Goal: Task Accomplishment & Management: Manage account settings

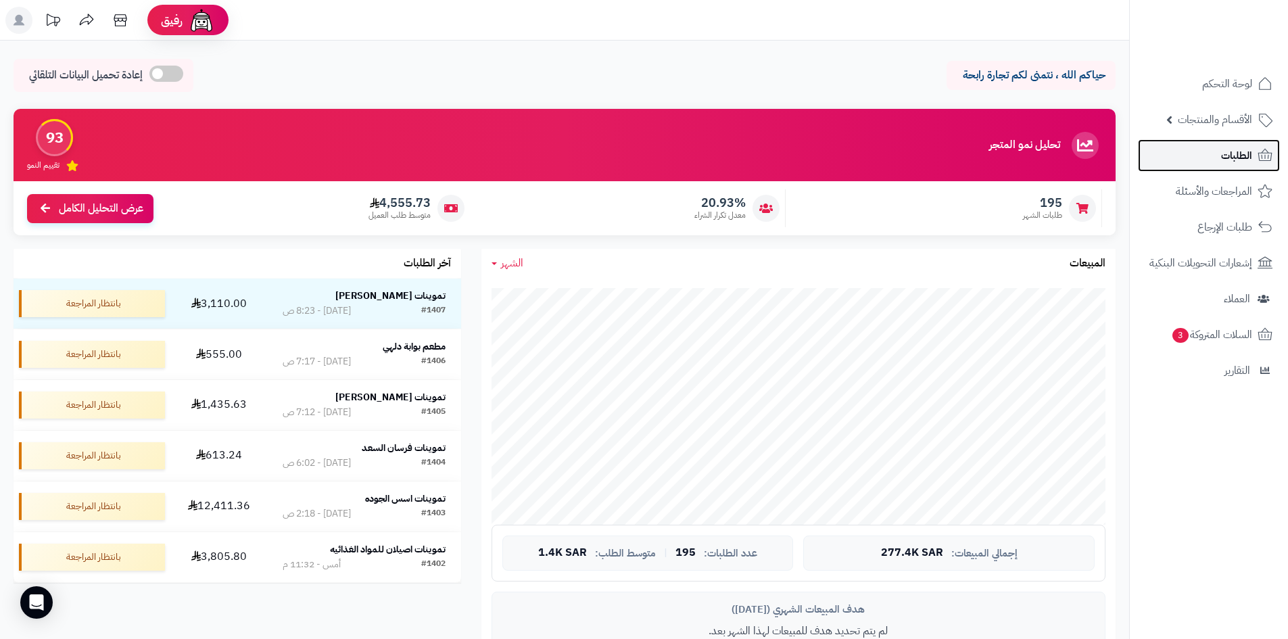
click at [1242, 166] on link "الطلبات" at bounding box center [1209, 155] width 142 height 32
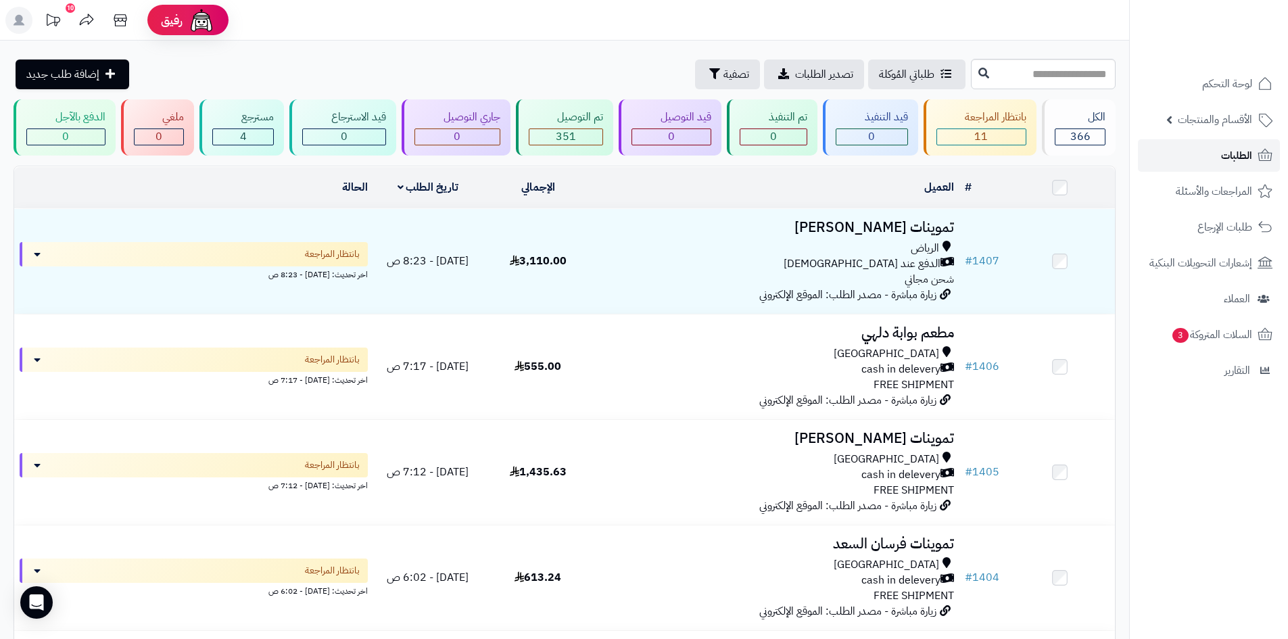
click at [1192, 155] on link "الطلبات" at bounding box center [1209, 155] width 142 height 32
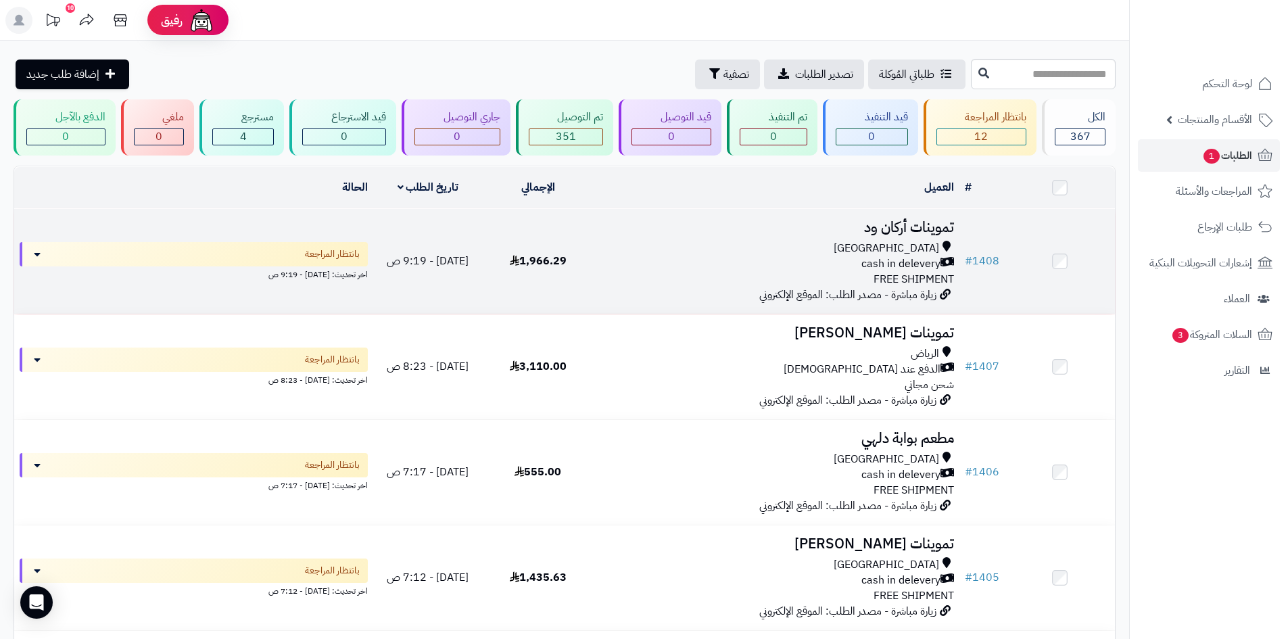
click at [677, 266] on div "cash in delevery" at bounding box center [776, 264] width 356 height 16
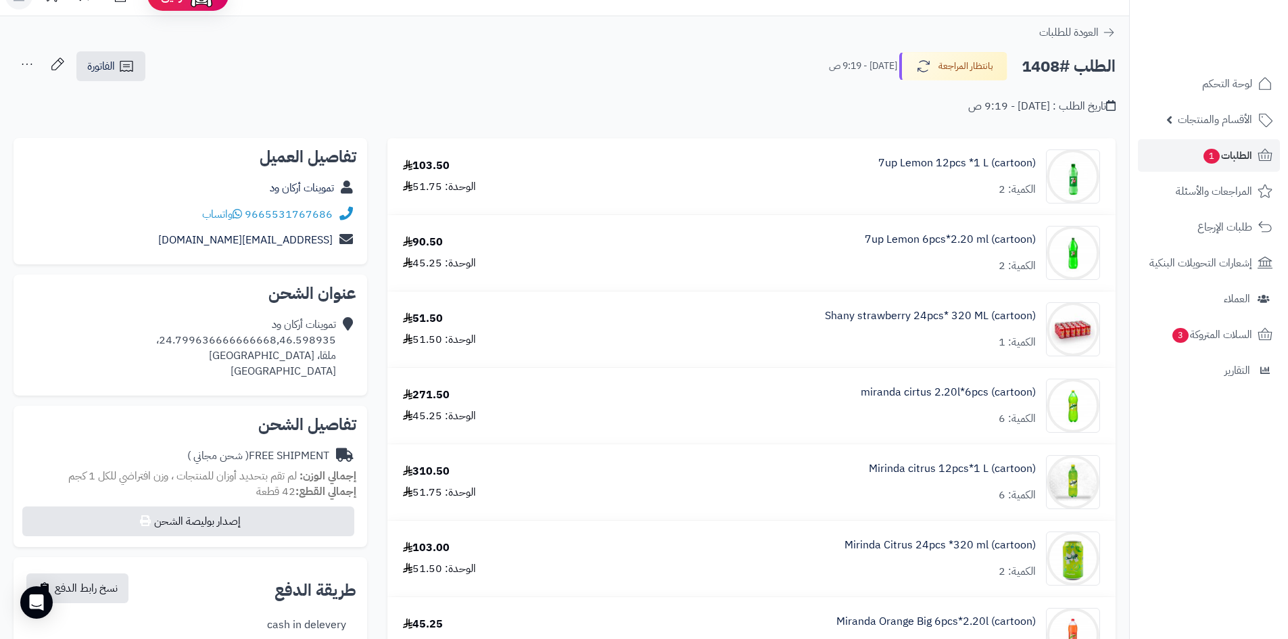
scroll to position [68, 0]
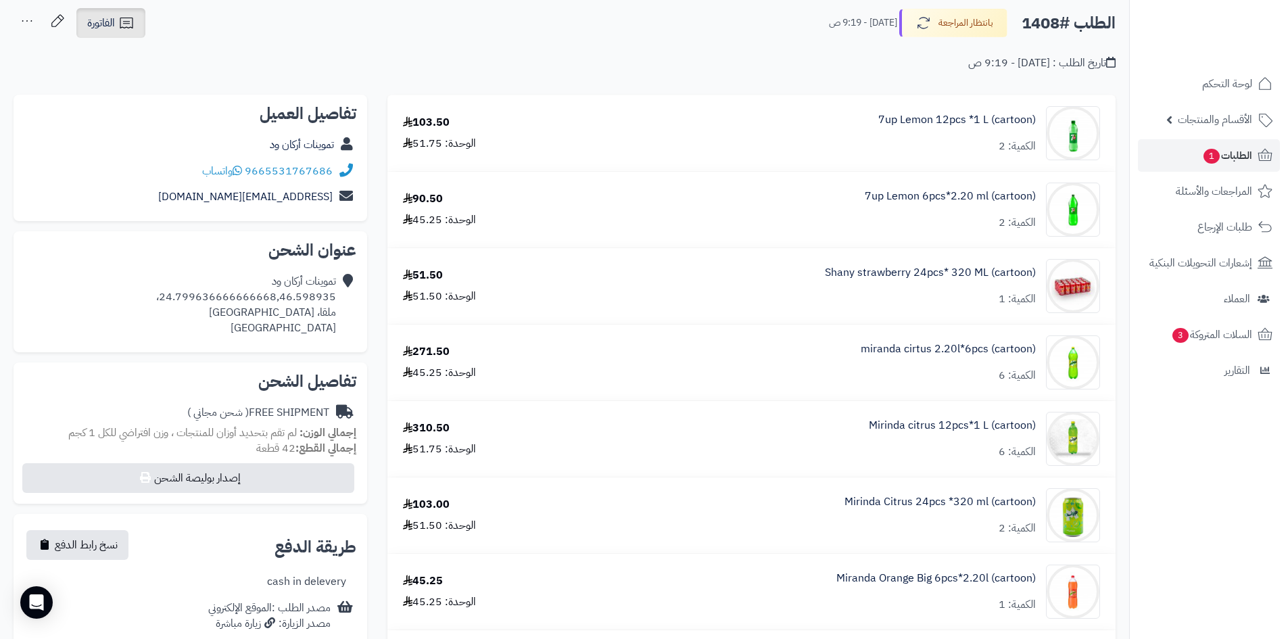
click at [120, 24] on icon at bounding box center [126, 23] width 16 height 16
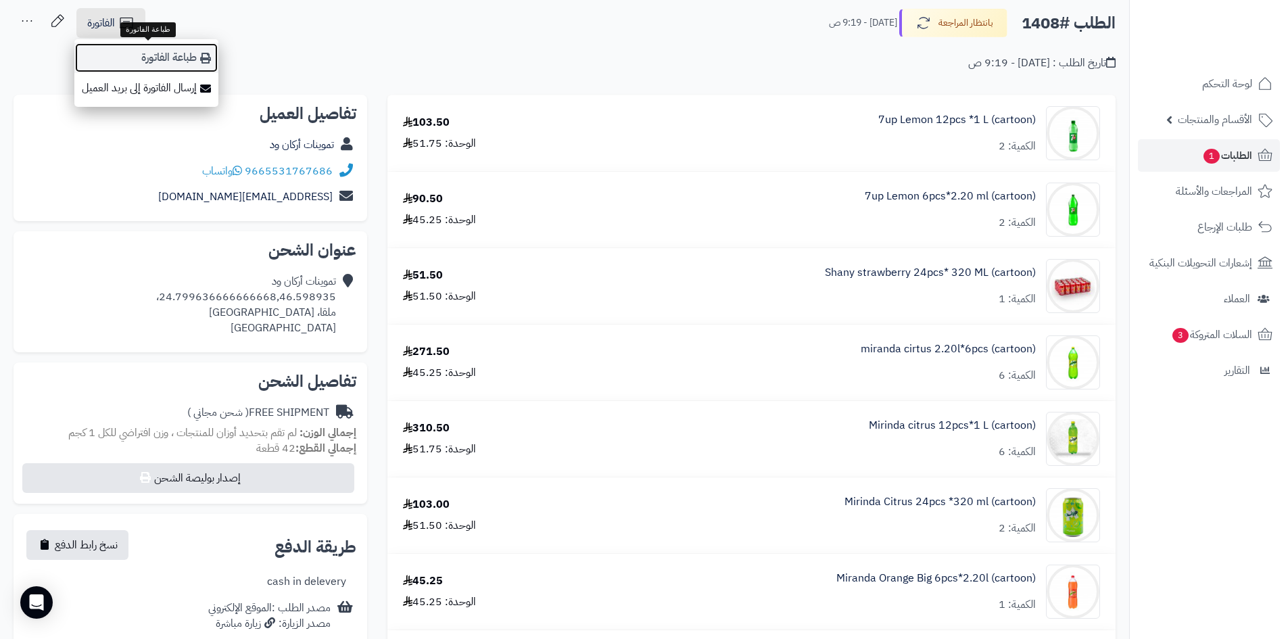
click at [174, 57] on link "طباعة الفاتورة" at bounding box center [146, 58] width 144 height 30
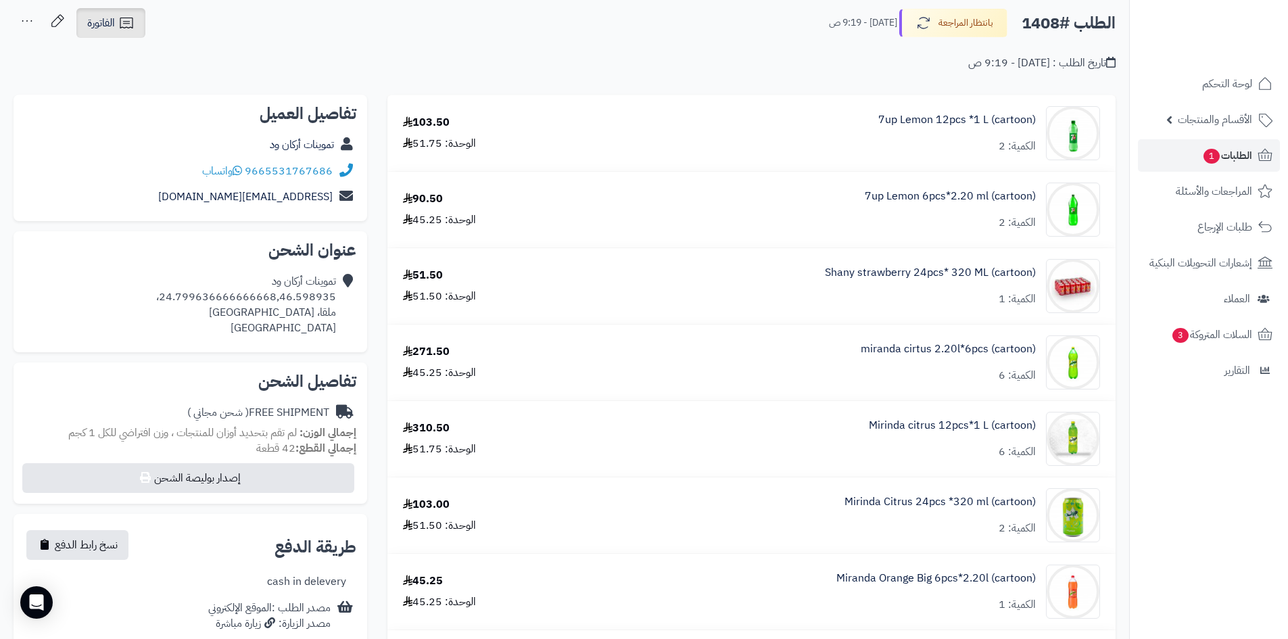
click at [124, 16] on icon at bounding box center [126, 23] width 16 height 16
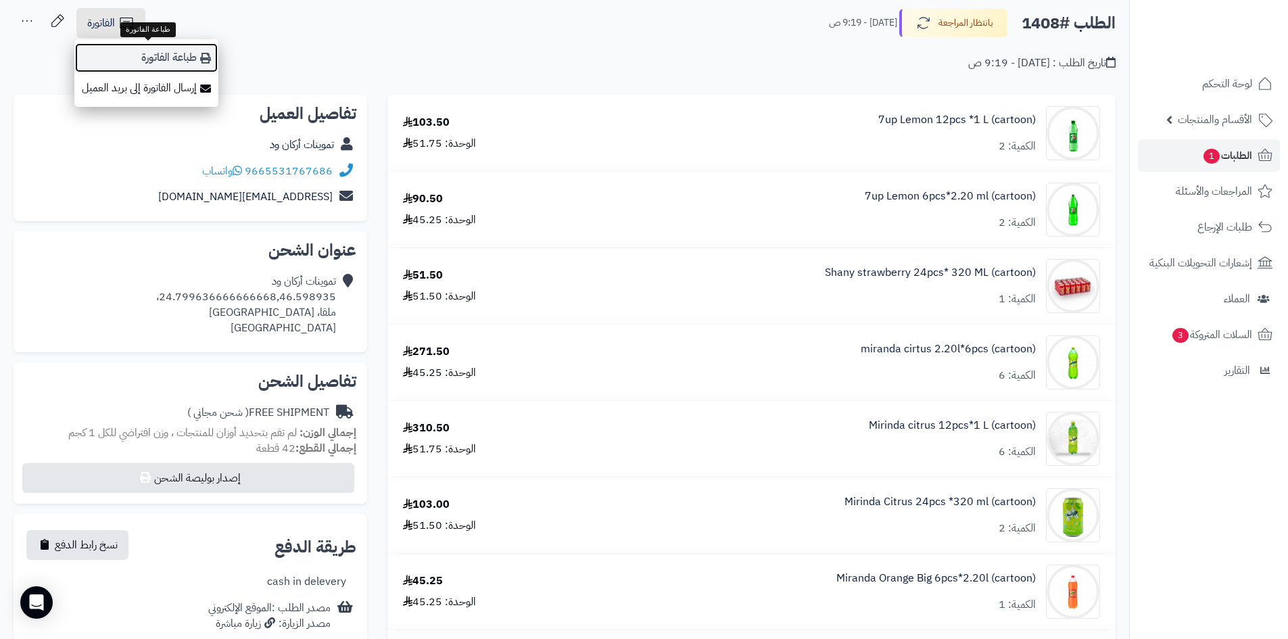
click at [155, 57] on link "طباعة الفاتورة" at bounding box center [146, 58] width 144 height 30
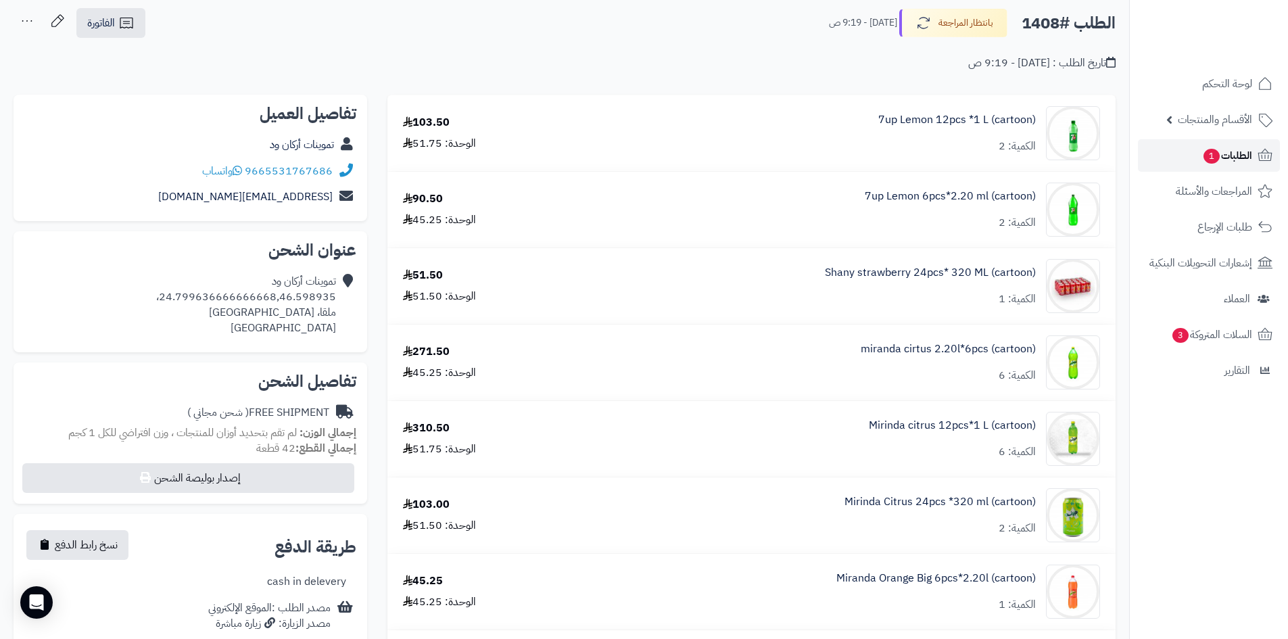
click at [1205, 149] on span "1" at bounding box center [1211, 156] width 16 height 15
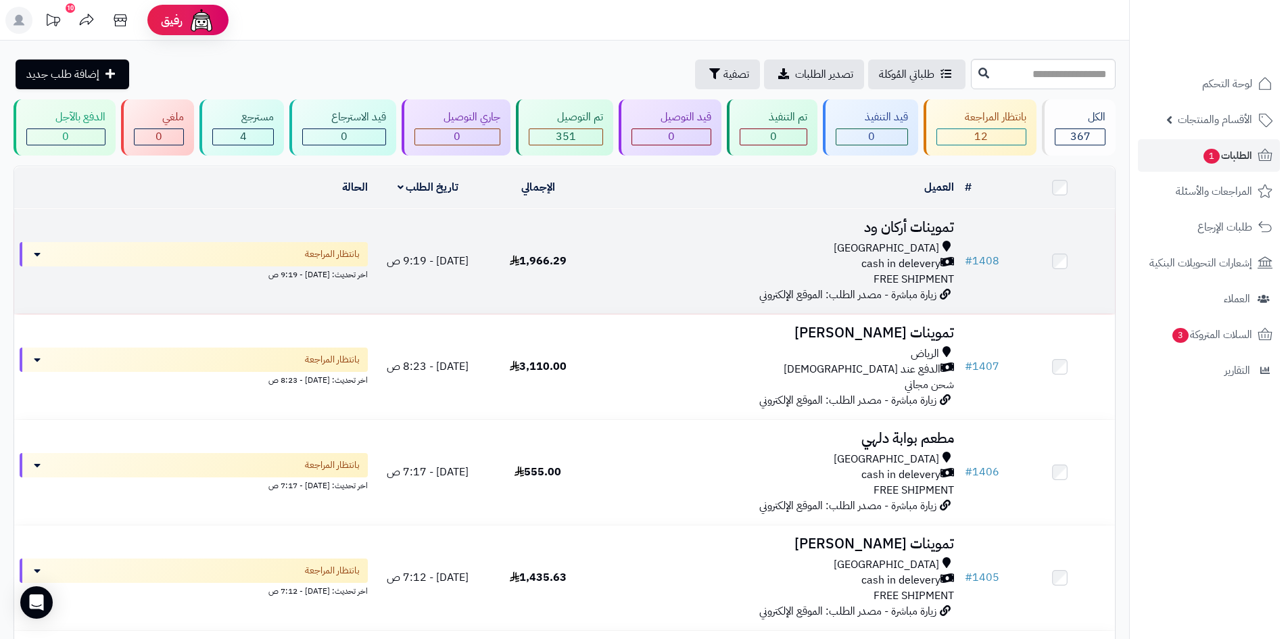
click at [623, 249] on div "[GEOGRAPHIC_DATA]" at bounding box center [776, 249] width 356 height 16
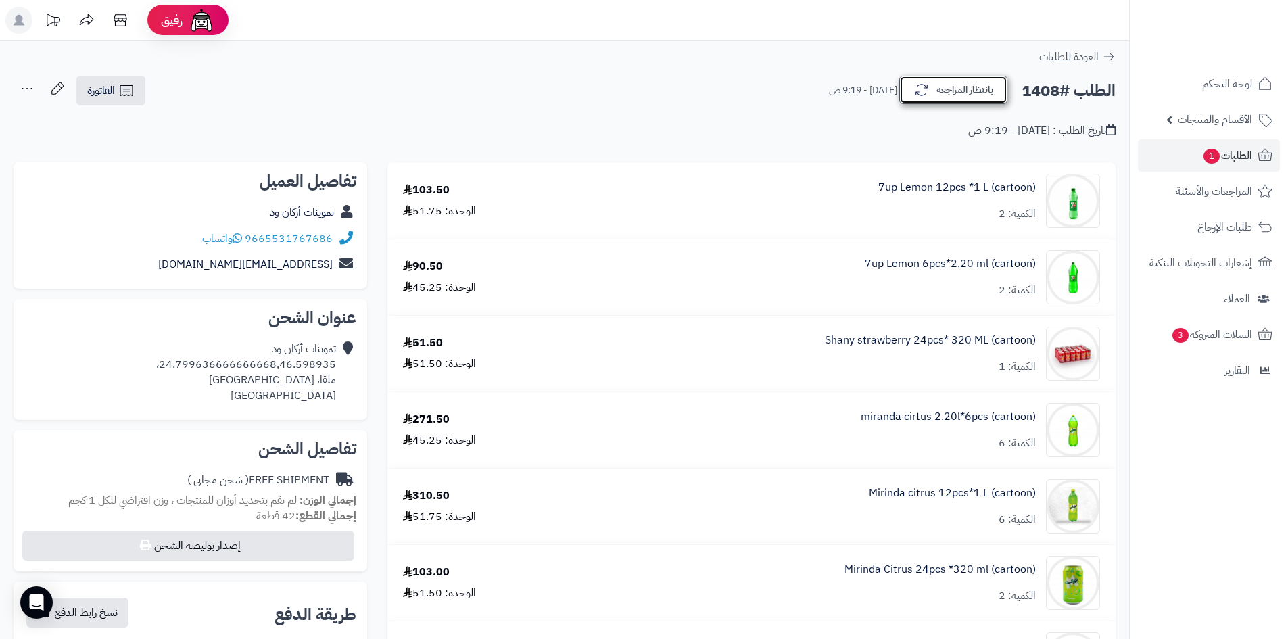
click at [946, 87] on button "بانتظار المراجعة" at bounding box center [953, 90] width 108 height 28
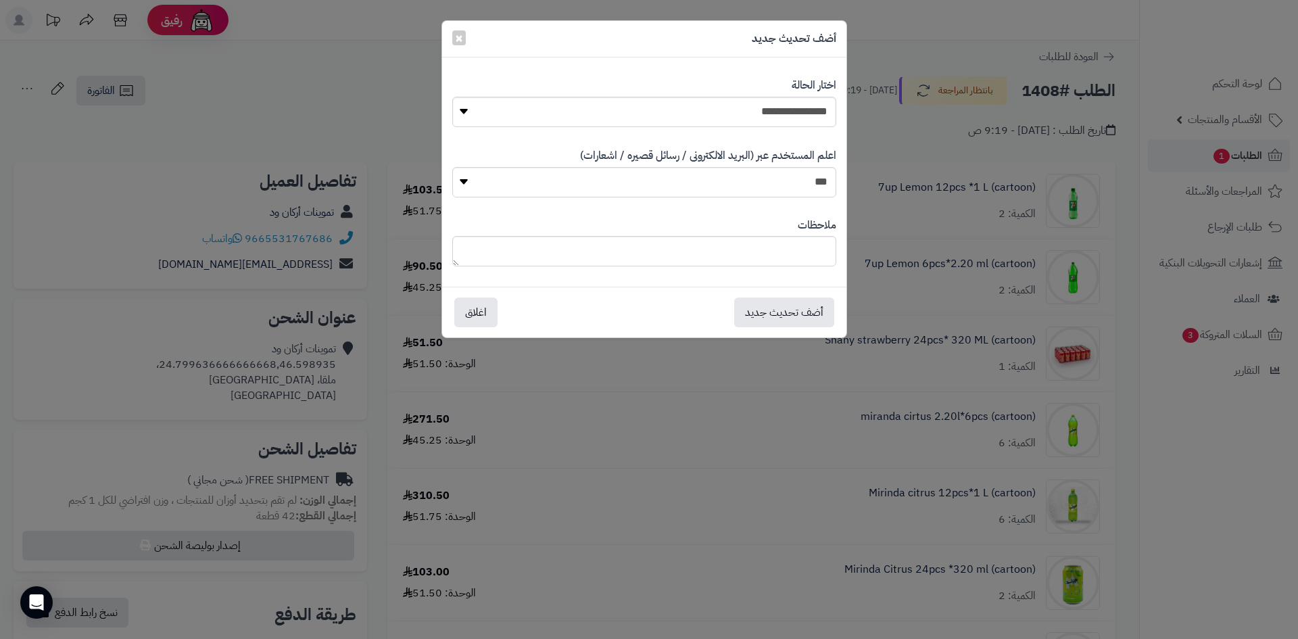
drag, startPoint x: 618, startPoint y: 93, endPoint x: 628, endPoint y: 97, distance: 10.7
click at [619, 93] on div "**********" at bounding box center [644, 103] width 384 height 70
click at [629, 97] on select "**********" at bounding box center [644, 112] width 384 height 30
select select "**"
click at [452, 97] on select "**********" at bounding box center [644, 112] width 384 height 30
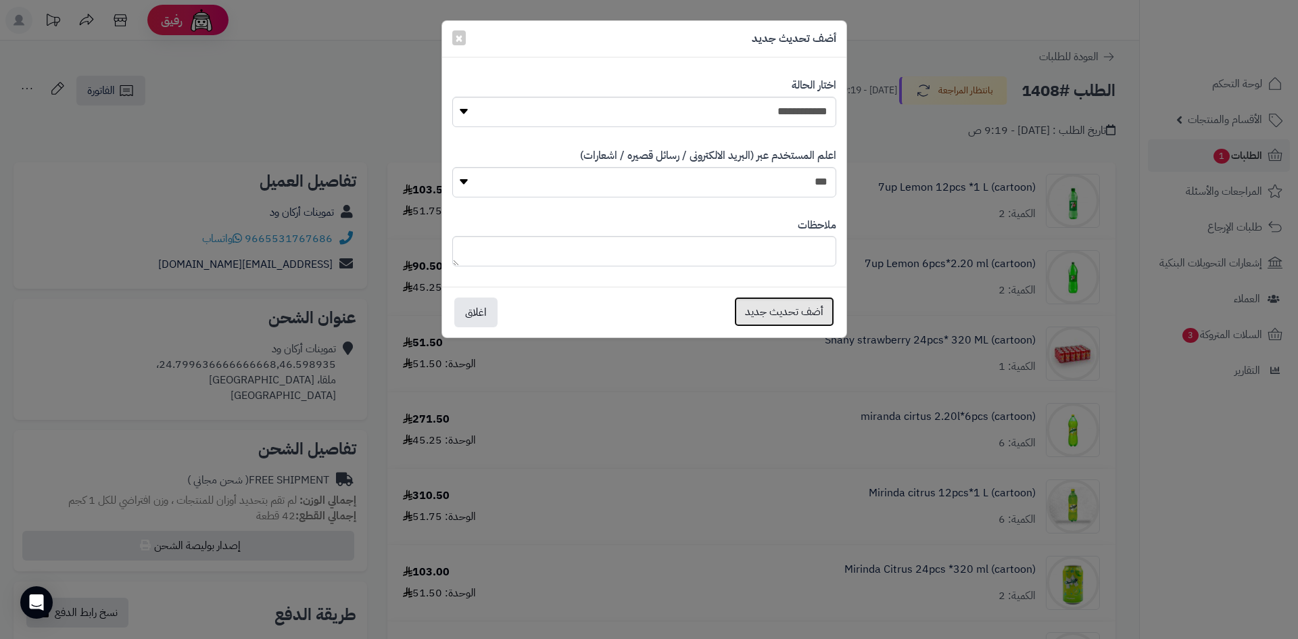
click at [806, 308] on button "أضف تحديث جديد" at bounding box center [784, 312] width 100 height 30
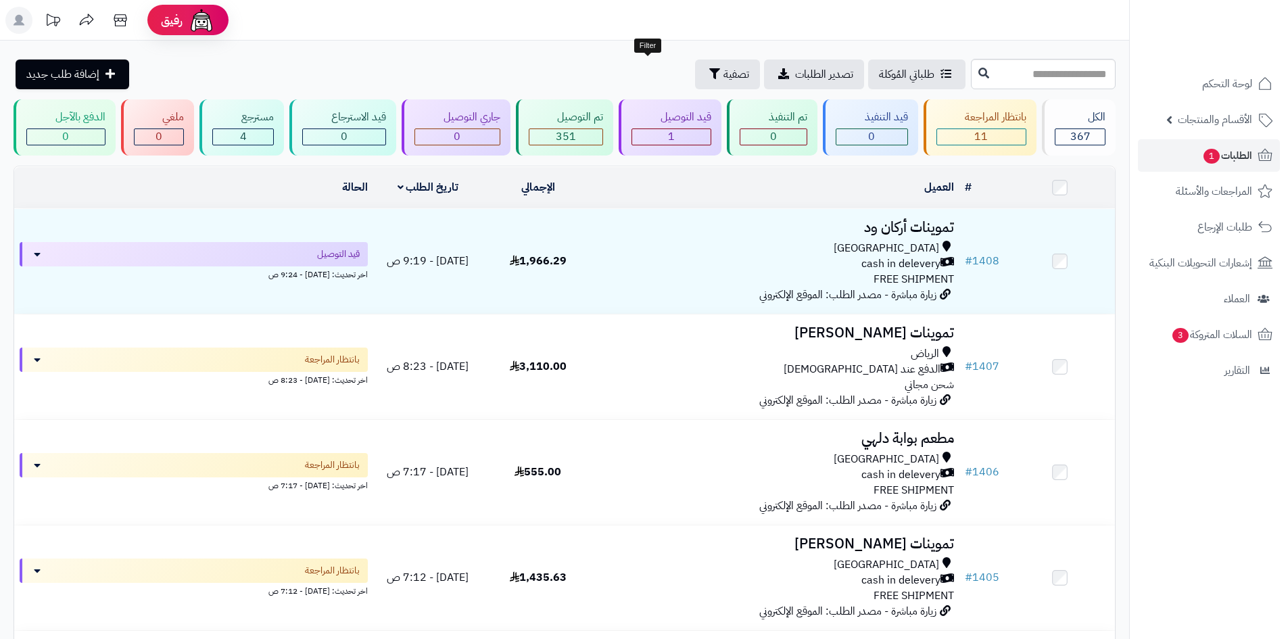
click at [695, 66] on button "تصفية" at bounding box center [727, 74] width 65 height 30
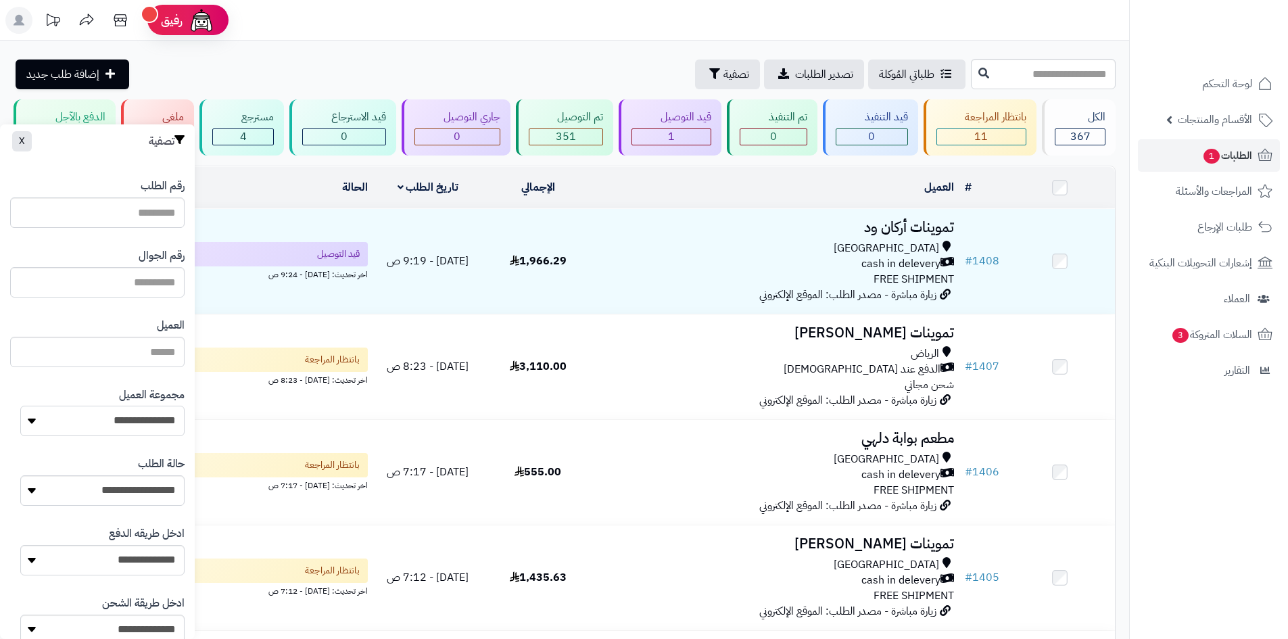
click at [134, 428] on select "**********" at bounding box center [102, 421] width 164 height 30
select select "*"
click at [20, 406] on select "**********" at bounding box center [102, 421] width 164 height 30
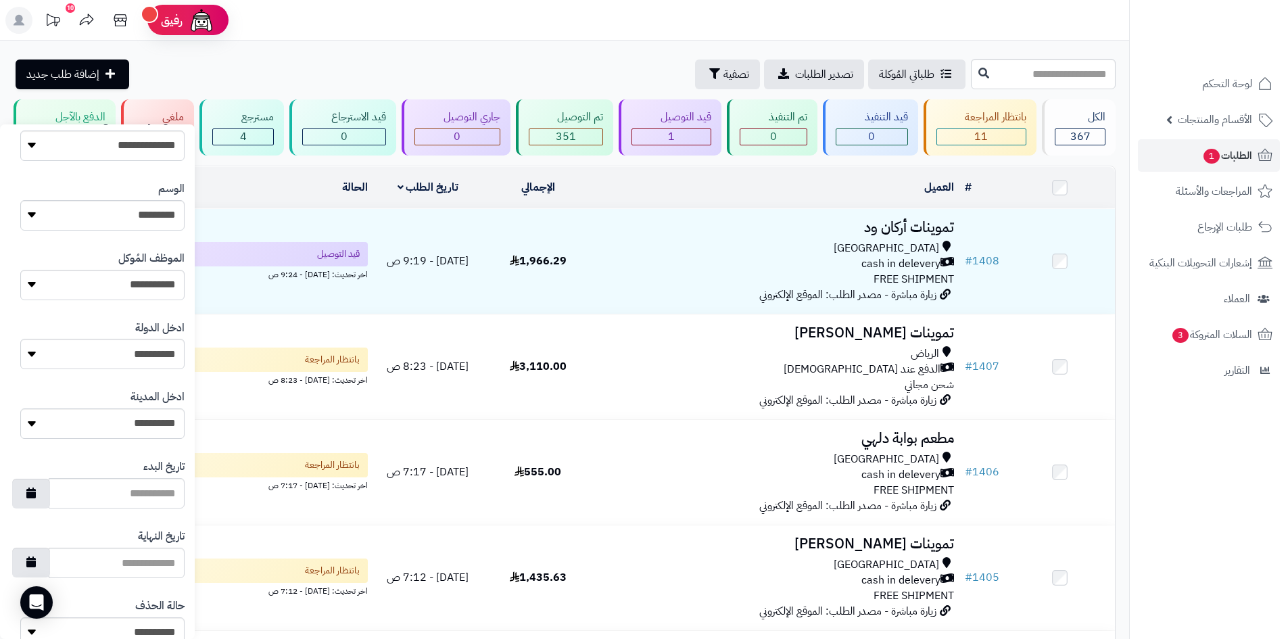
scroll to position [575, 0]
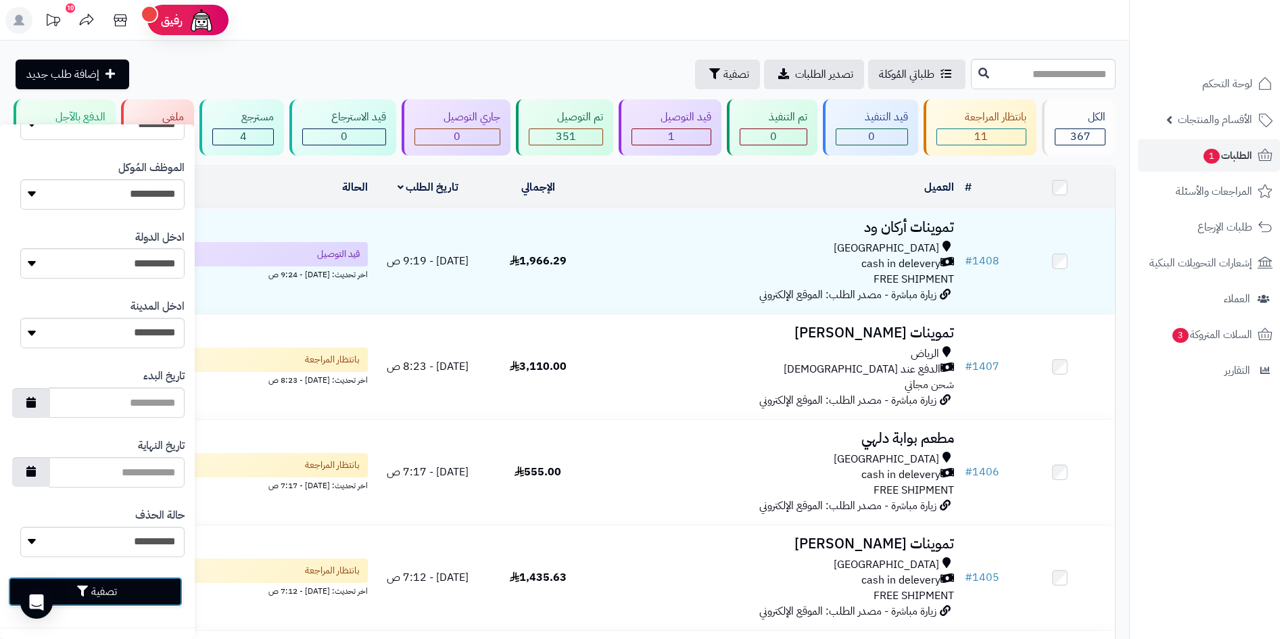
drag, startPoint x: 158, startPoint y: 591, endPoint x: 164, endPoint y: 585, distance: 9.1
click at [158, 591] on button "تصفية" at bounding box center [95, 592] width 174 height 30
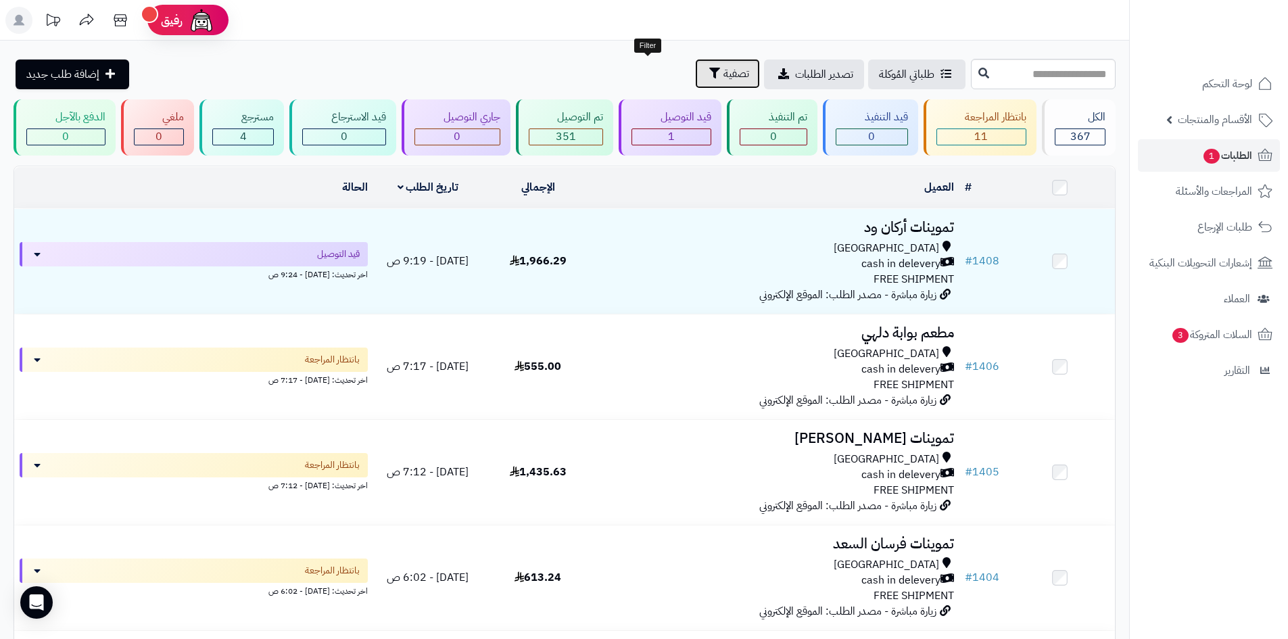
click at [709, 74] on icon "button" at bounding box center [714, 73] width 11 height 11
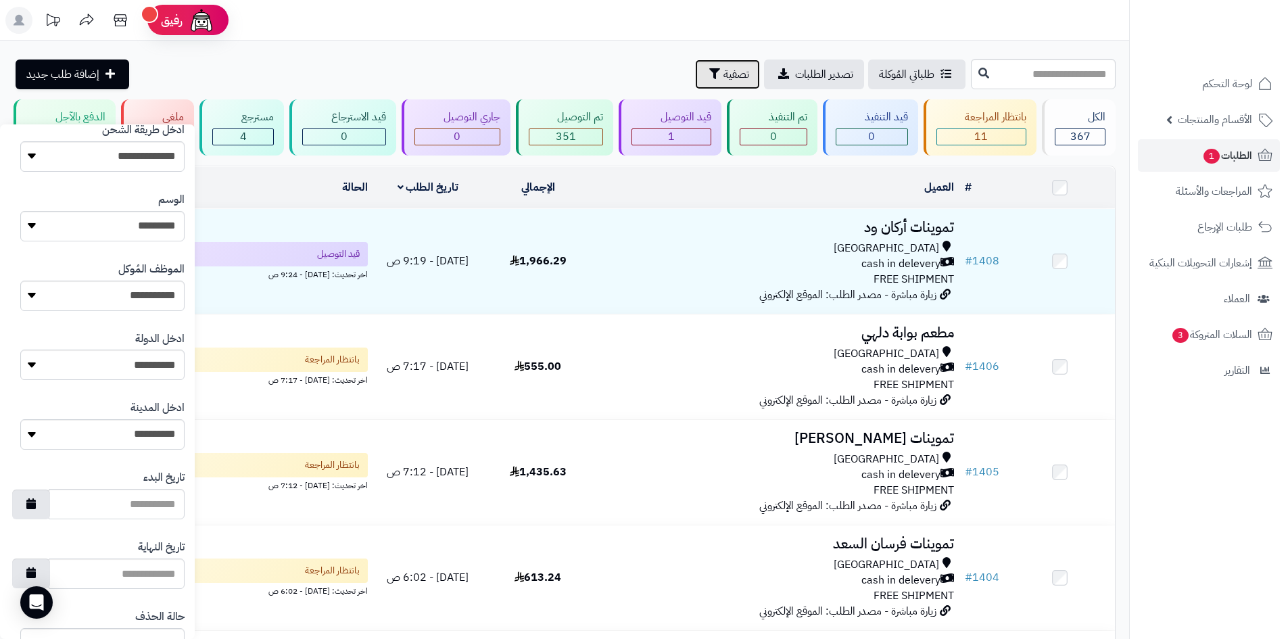
scroll to position [575, 0]
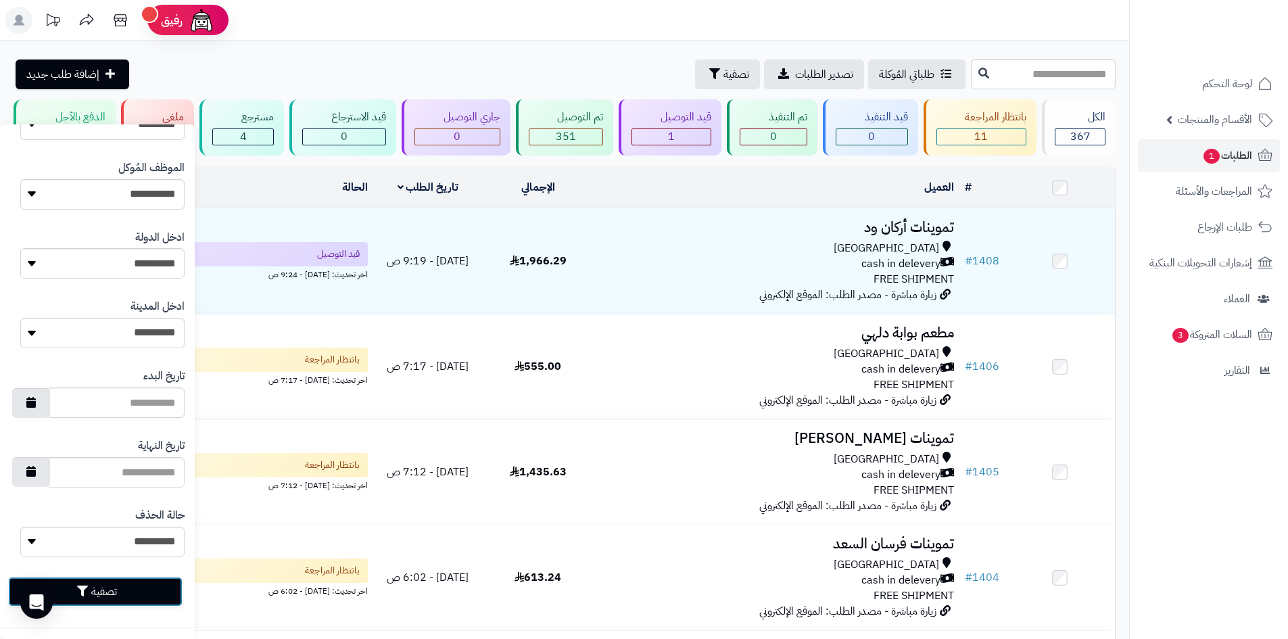
click at [149, 595] on button "تصفية" at bounding box center [95, 592] width 174 height 30
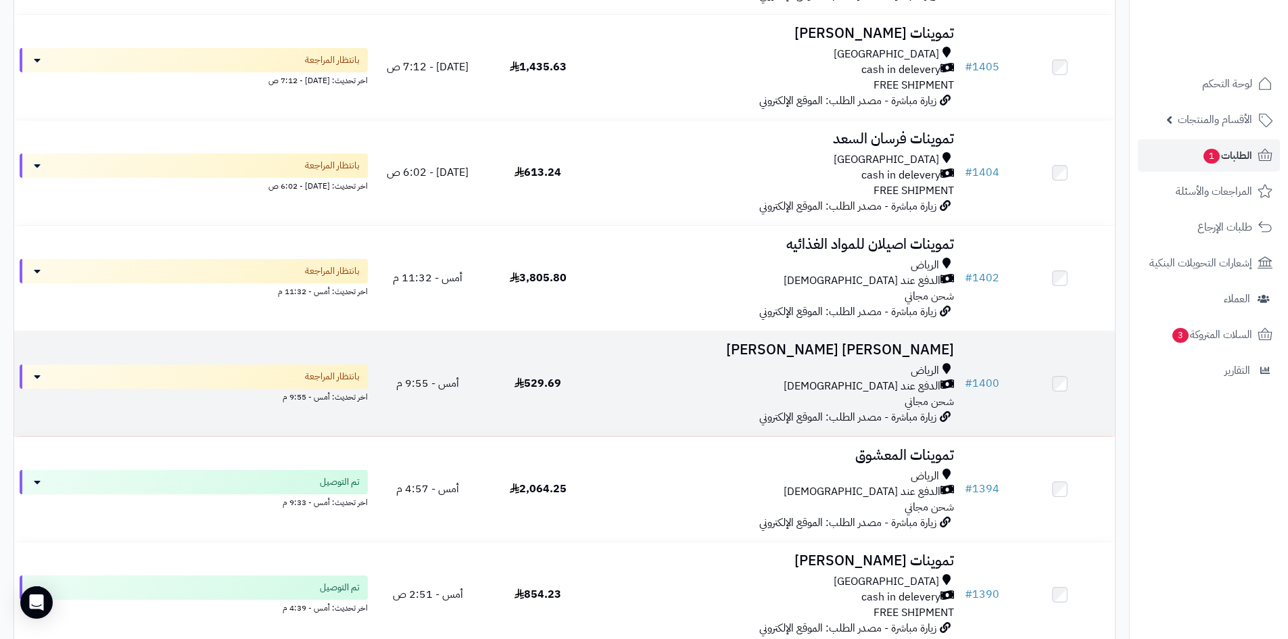
scroll to position [406, 0]
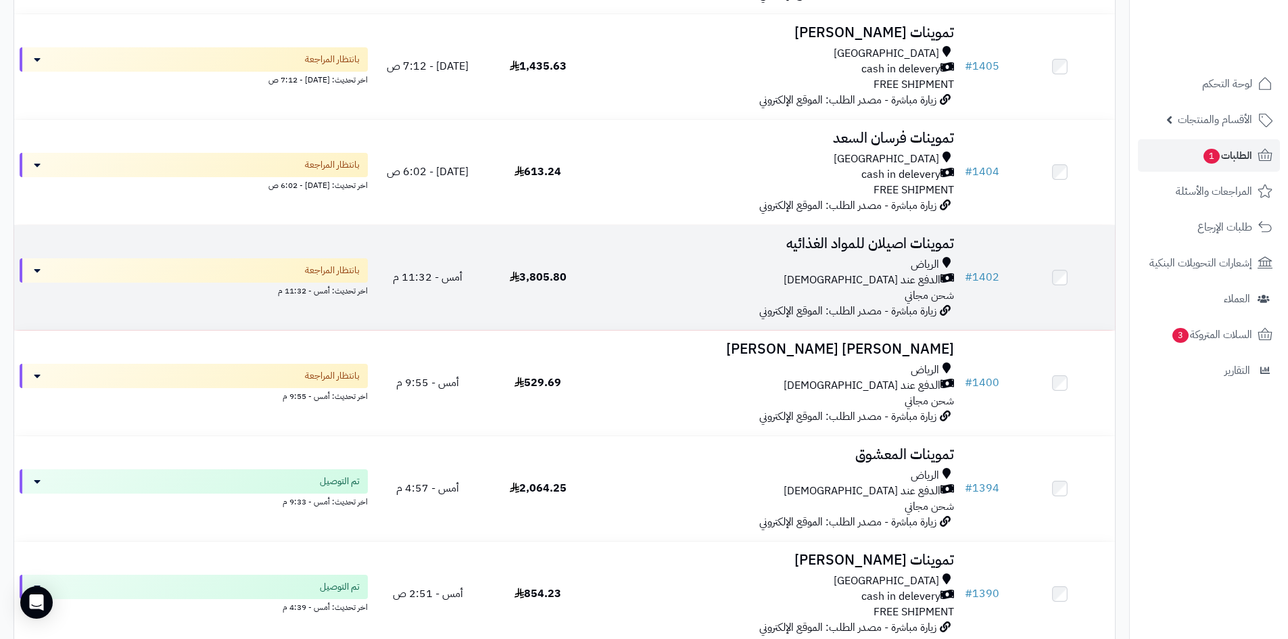
click at [715, 276] on div "الدفع عند [DEMOGRAPHIC_DATA]" at bounding box center [776, 280] width 356 height 16
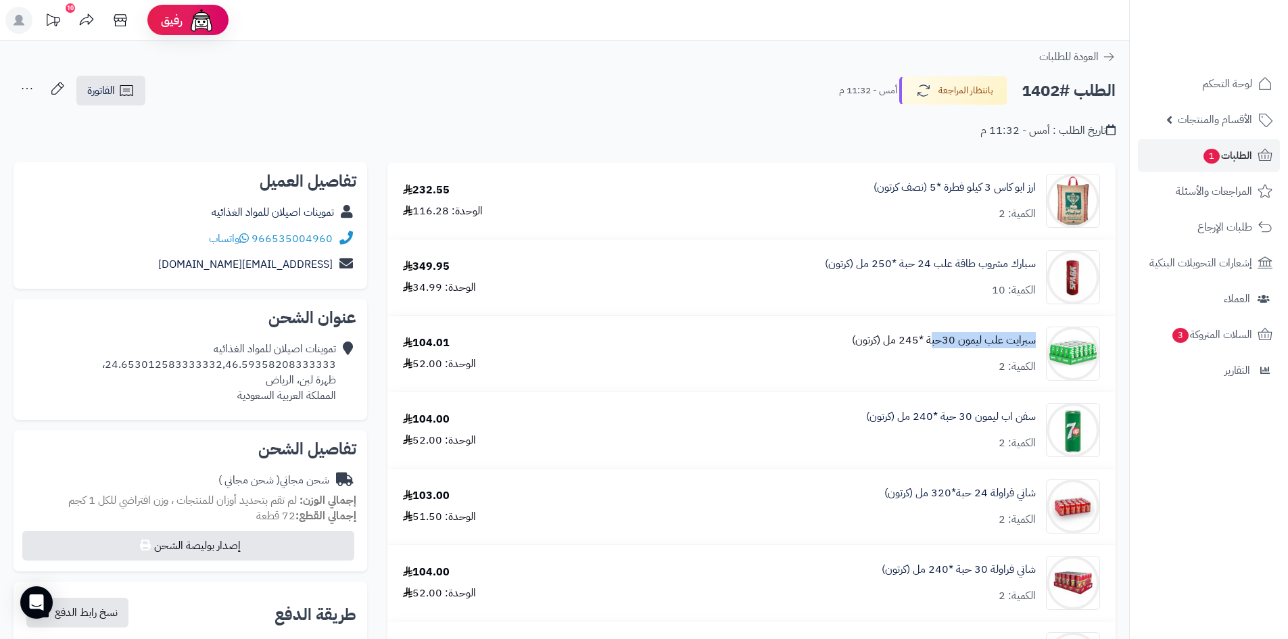
drag, startPoint x: 1036, startPoint y: 334, endPoint x: 932, endPoint y: 345, distance: 104.1
click at [932, 345] on div "سبرايت علب ليمون 30حبة *245 مل (كرتون) الكمية: 2" at bounding box center [848, 354] width 523 height 54
copy link "سبرايت علب ليمون 30حب"
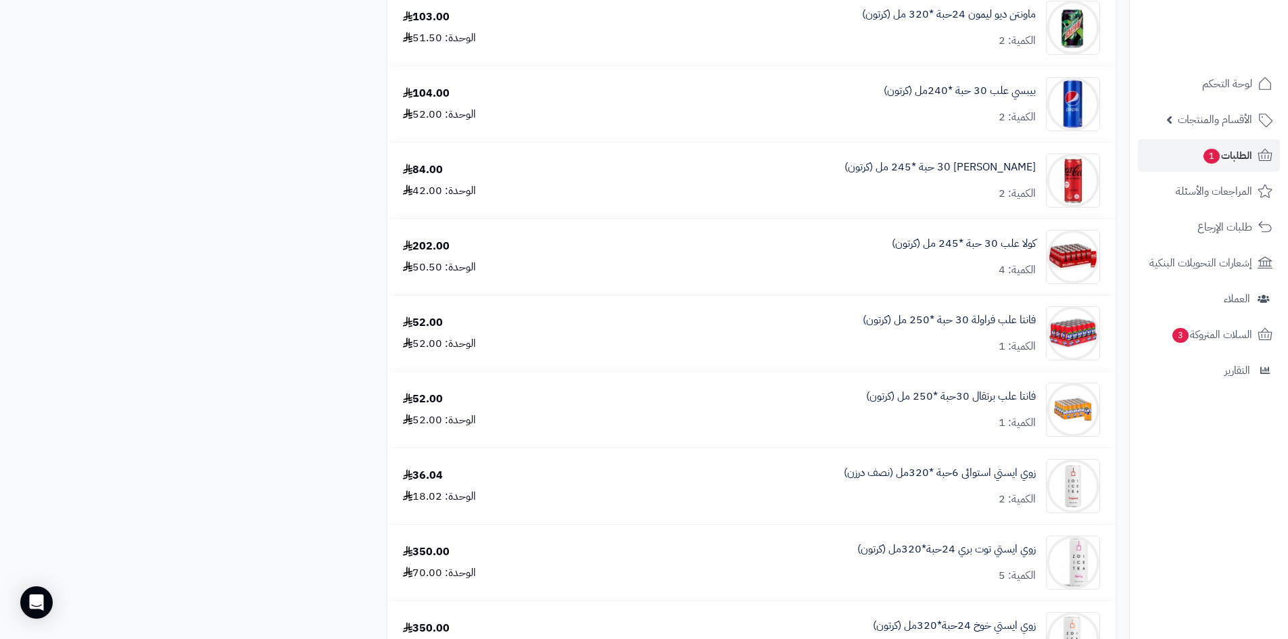
scroll to position [1014, 0]
drag, startPoint x: 1040, startPoint y: 163, endPoint x: 1005, endPoint y: 172, distance: 36.2
click at [1005, 172] on div "[PERSON_NAME] 30 حبة *245 مل (كرتون) الكمية: 2" at bounding box center [848, 180] width 523 height 54
copy link "[PERSON_NAME]"
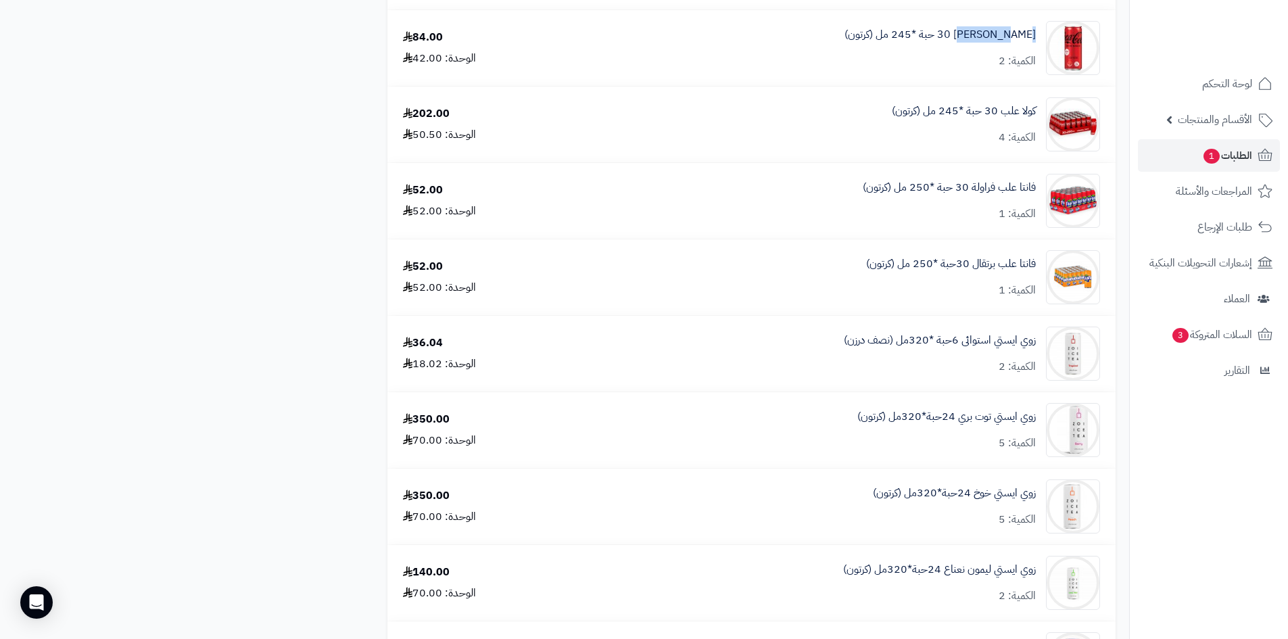
scroll to position [1149, 0]
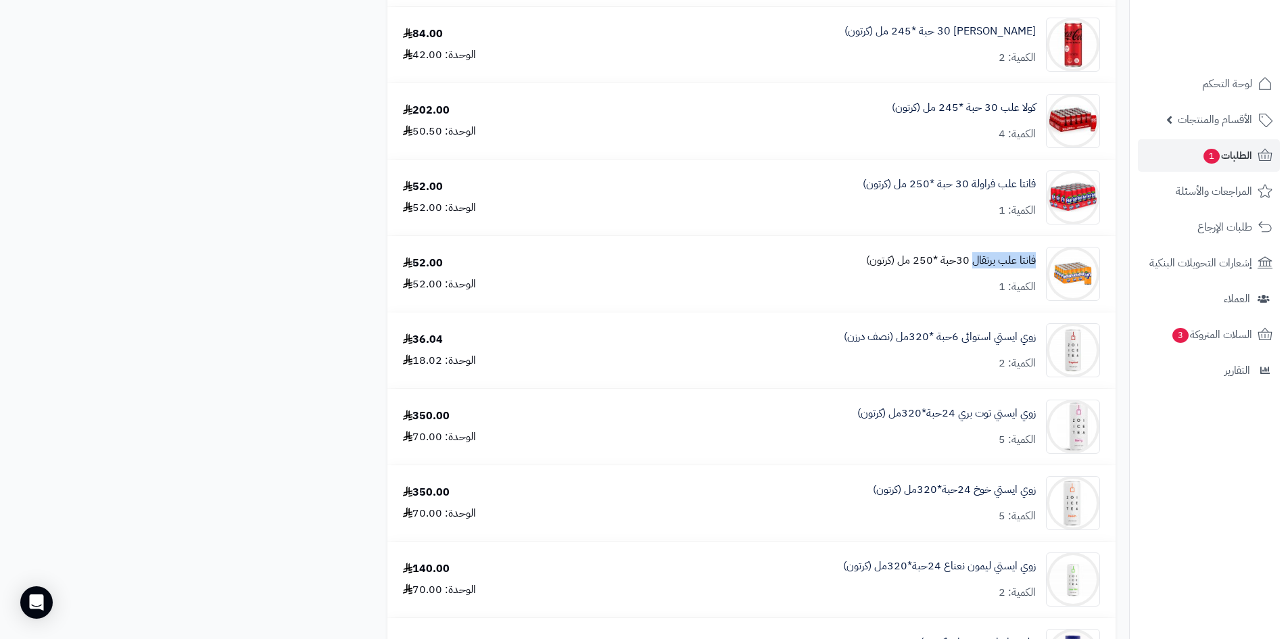
drag, startPoint x: 1040, startPoint y: 259, endPoint x: 971, endPoint y: 260, distance: 69.0
click at [971, 260] on div "فانتا علب برتقال 30حبة *250 مل (كرتون) الكمية: 1" at bounding box center [848, 274] width 523 height 54
copy link "فانتا علب برتقال"
drag, startPoint x: 1039, startPoint y: 176, endPoint x: 971, endPoint y: 176, distance: 68.3
click at [971, 176] on div "فانتا علب فراولة 30 حبة *250 مل (كرتون) الكمية: 1" at bounding box center [848, 197] width 523 height 54
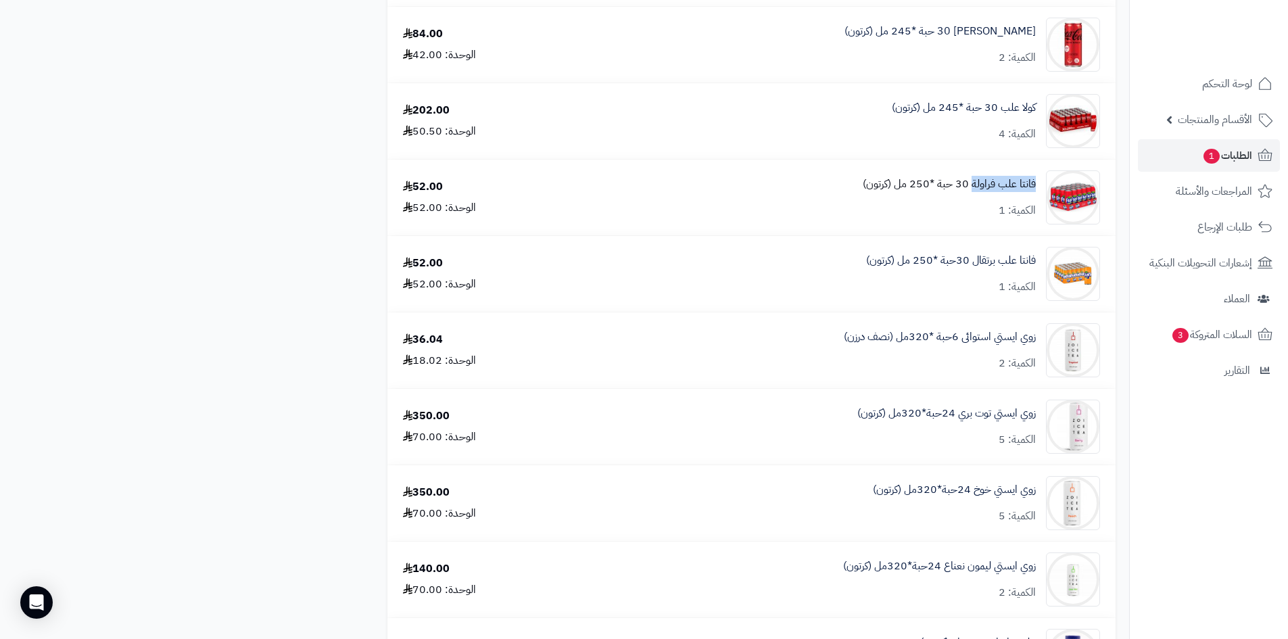
copy link "فانتا علب فراولة"
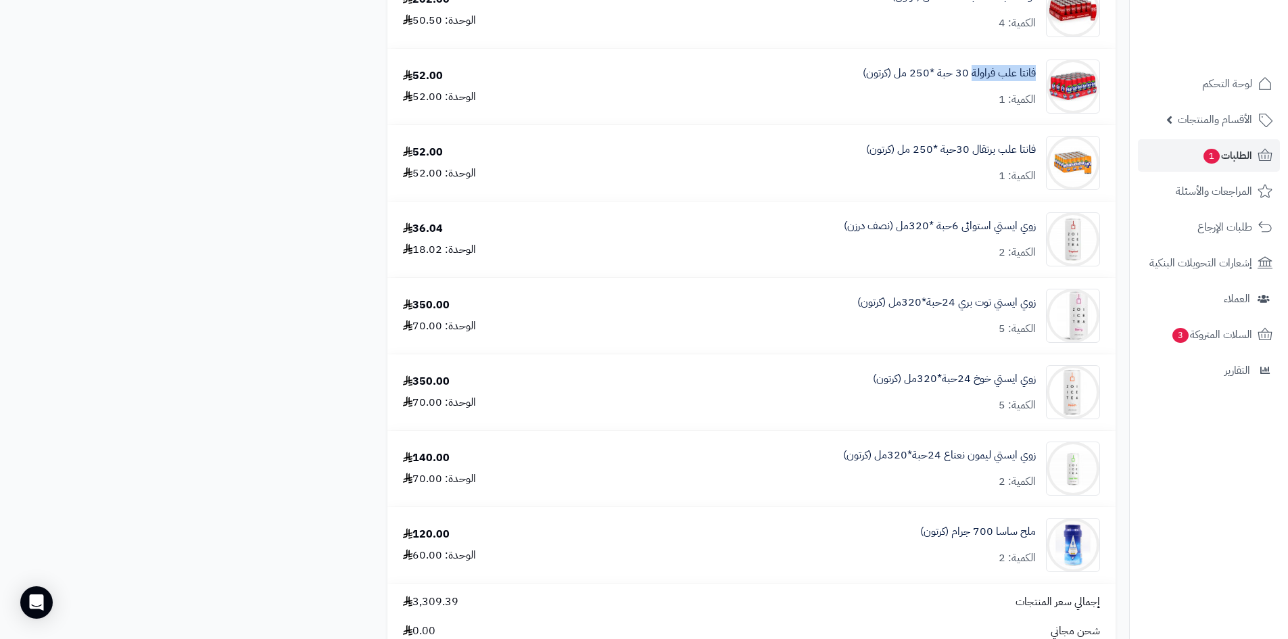
scroll to position [1284, 0]
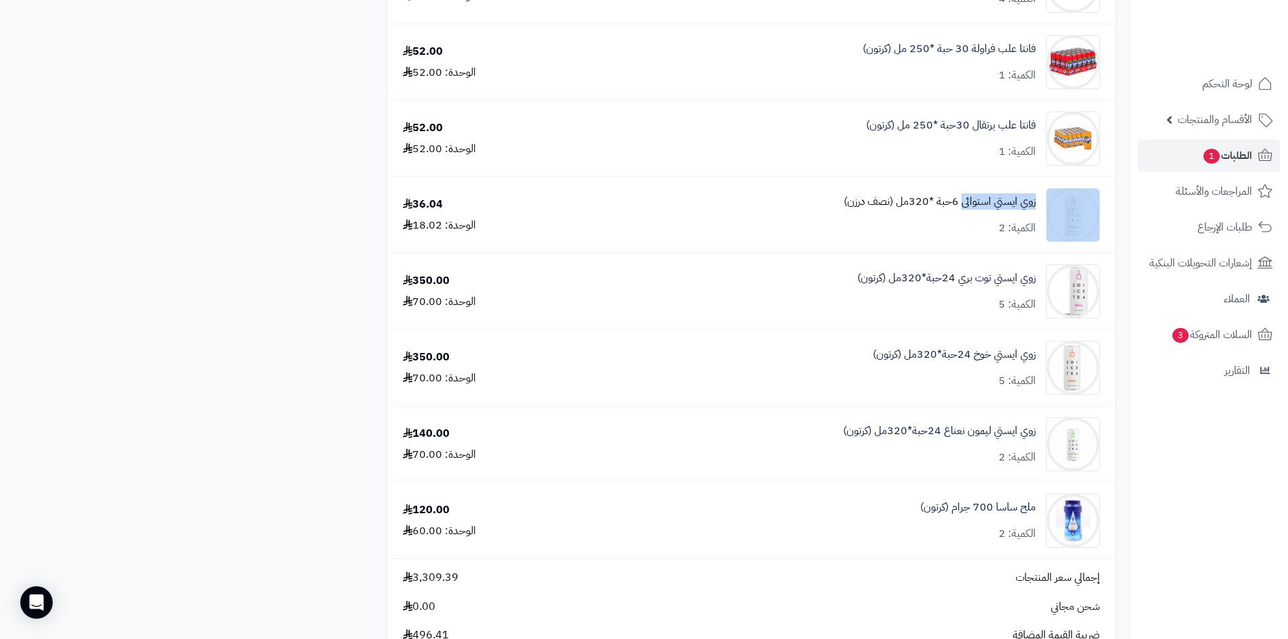
drag, startPoint x: 1040, startPoint y: 201, endPoint x: 964, endPoint y: 207, distance: 76.0
click at [964, 207] on div "زوي ايستي استوائى 6حبة *320مل (نصف درزن) الكمية: 2" at bounding box center [848, 215] width 523 height 54
copy div "زوي ايستي استوائى"
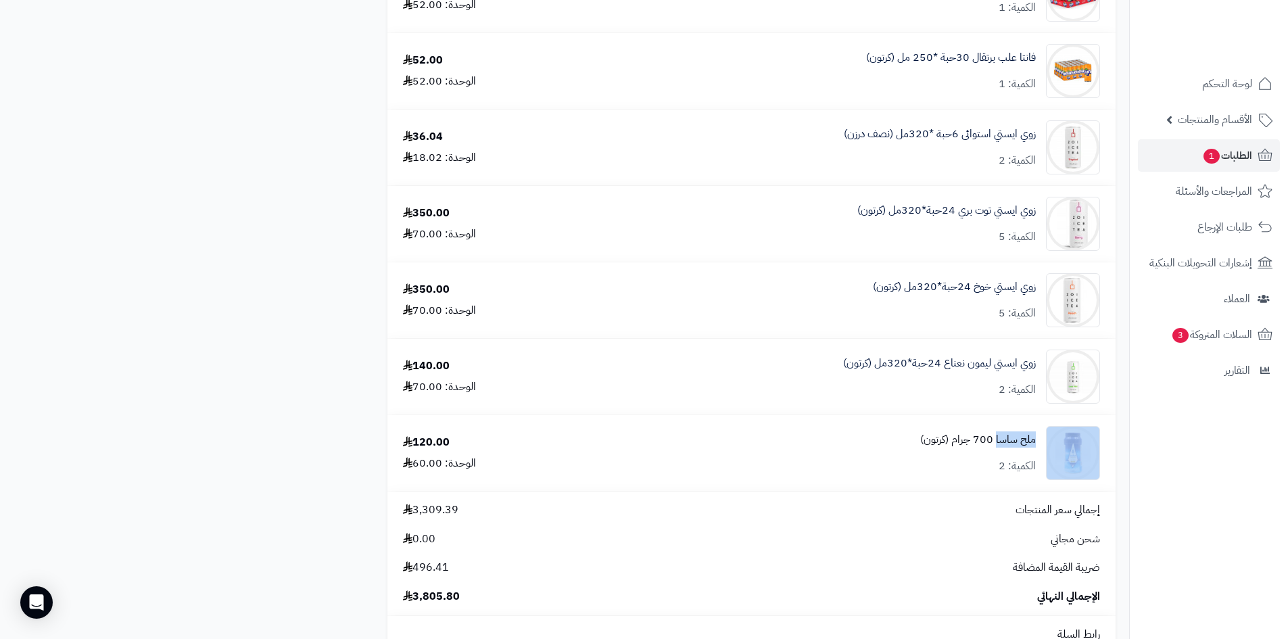
drag, startPoint x: 1043, startPoint y: 434, endPoint x: 995, endPoint y: 437, distance: 48.1
click at [995, 437] on div "ملح ساسا 700 جرام (كرتون) الكمية: 2" at bounding box center [848, 453] width 523 height 54
copy div "ملح ساسا"
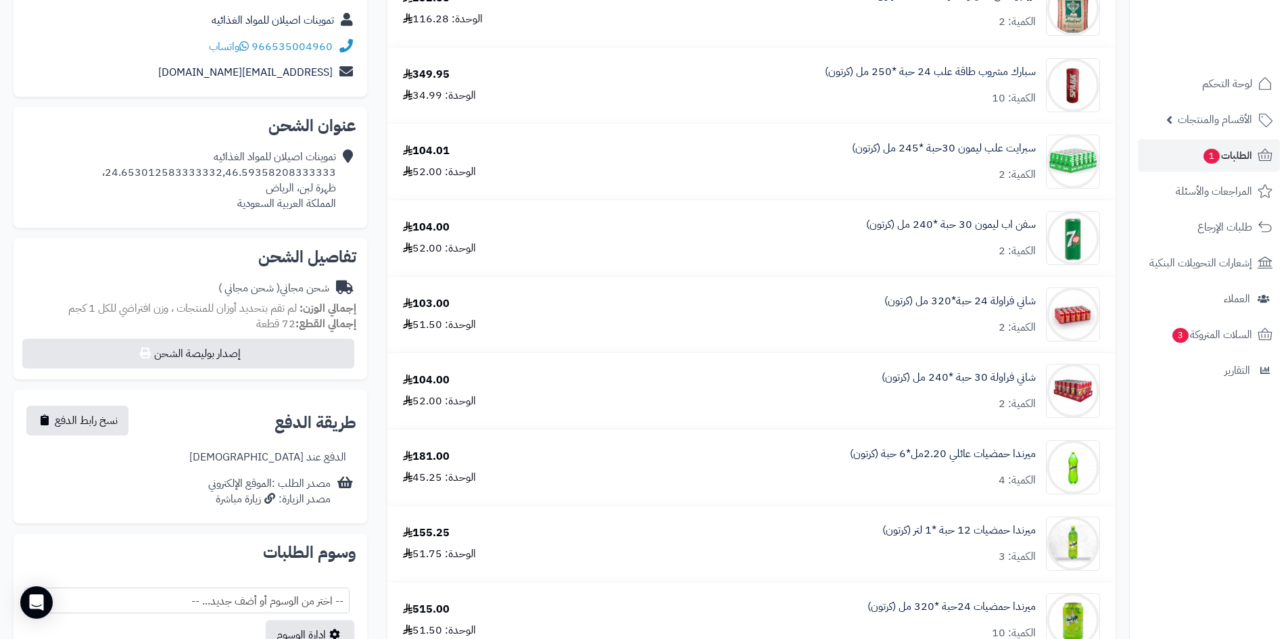
scroll to position [0, 0]
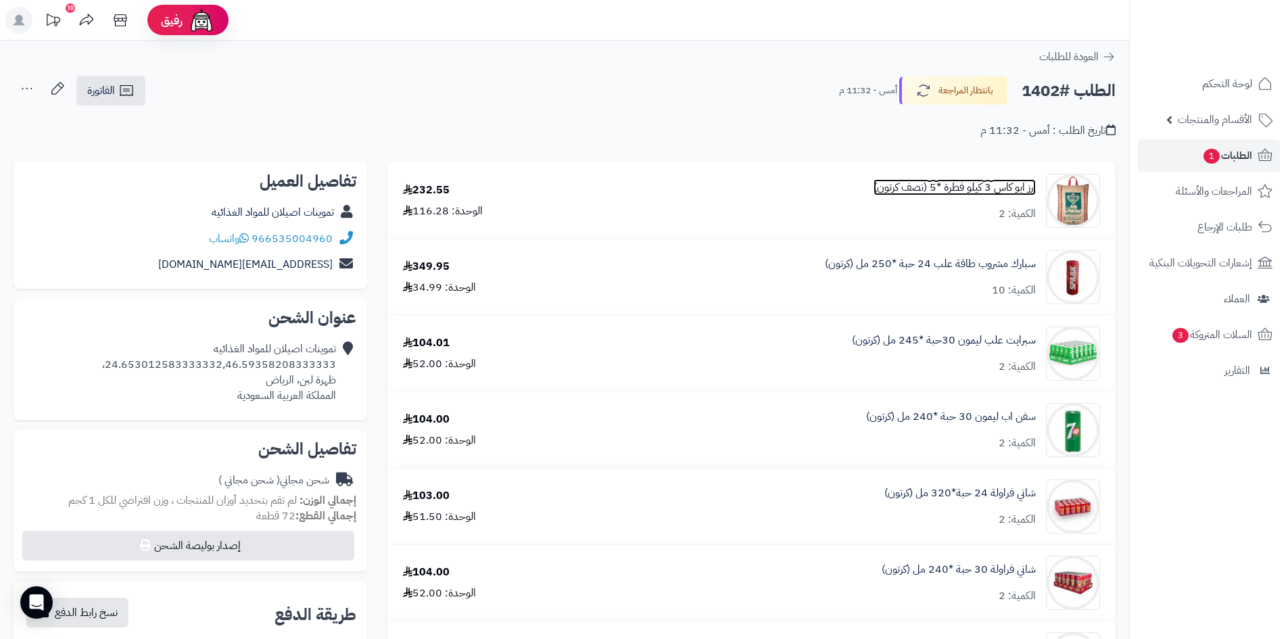
click at [950, 185] on link "ارز ابو كاس 3 كيلو فطرة *5 (نصف كرتون)" at bounding box center [954, 188] width 162 height 16
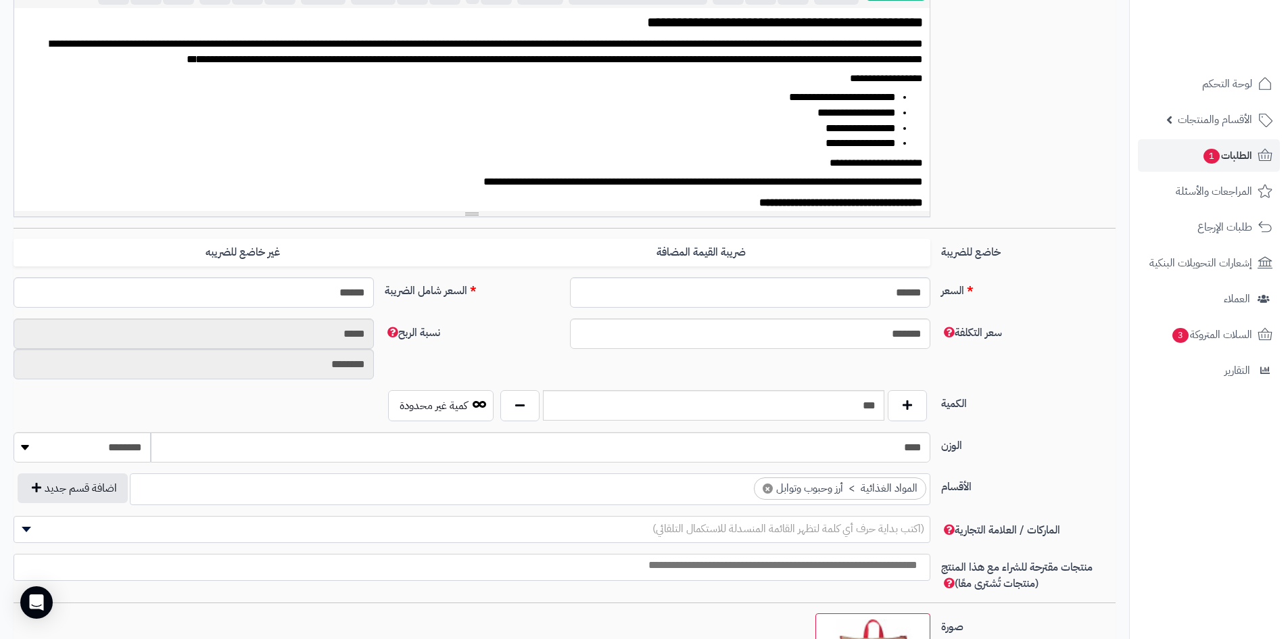
scroll to position [121, 0]
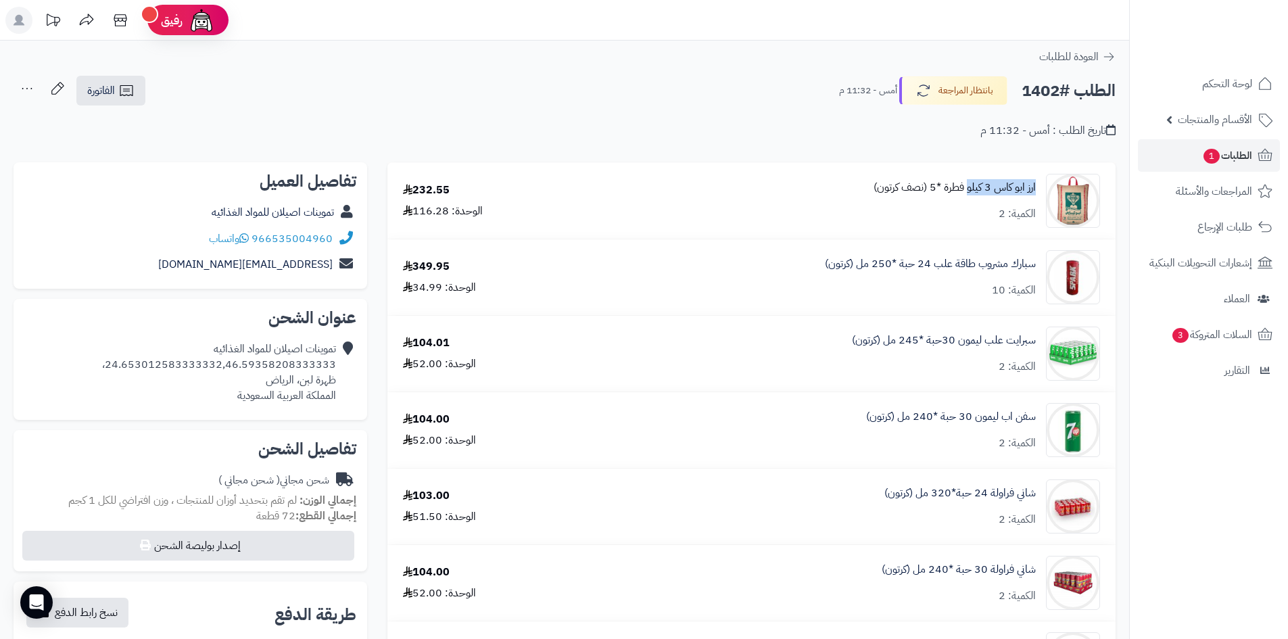
drag, startPoint x: 1038, startPoint y: 185, endPoint x: 967, endPoint y: 187, distance: 71.7
click at [967, 187] on div "ارز ابو كاس 3 كيلو فطرة *5 (نصف كرتون) الكمية: 2" at bounding box center [848, 201] width 523 height 54
copy link "ارز ابو كاس 3 كيلو"
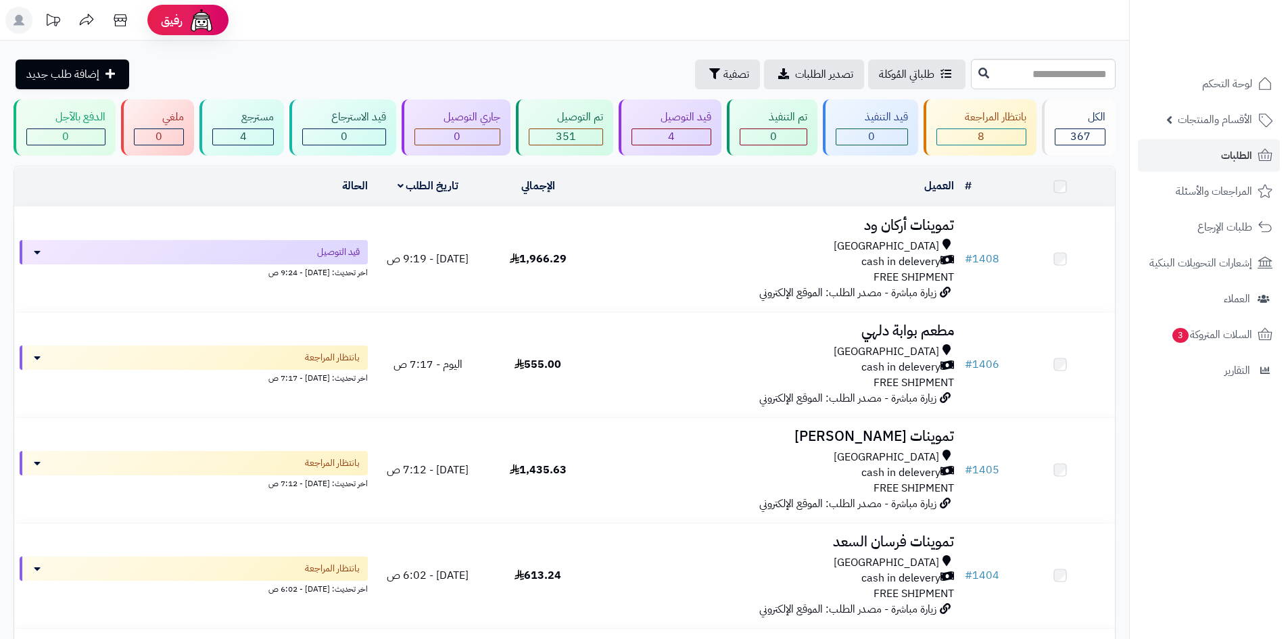
scroll to position [406, 0]
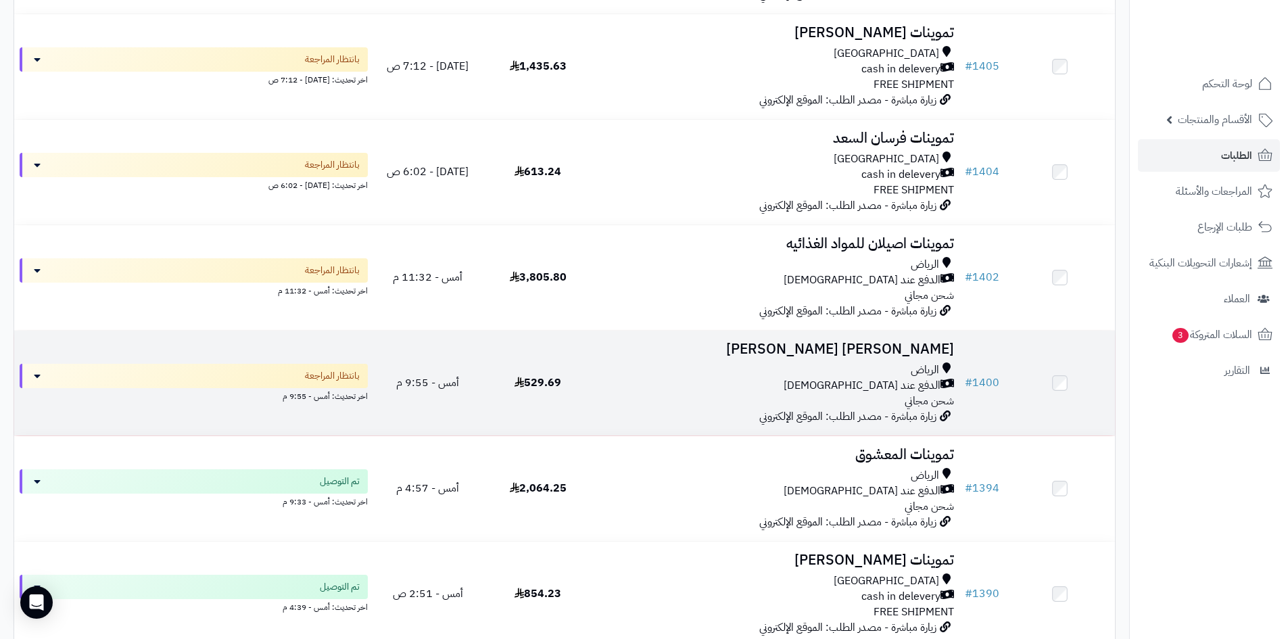
click at [665, 379] on div "الدفع عند [DEMOGRAPHIC_DATA]" at bounding box center [776, 386] width 356 height 16
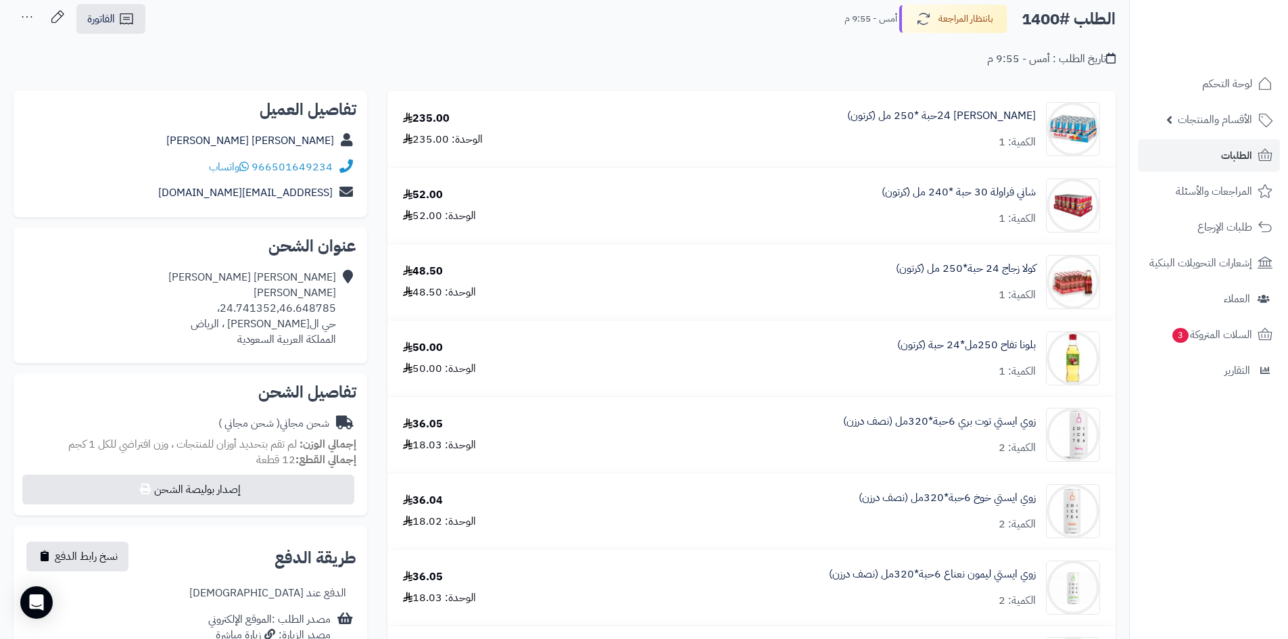
scroll to position [68, 0]
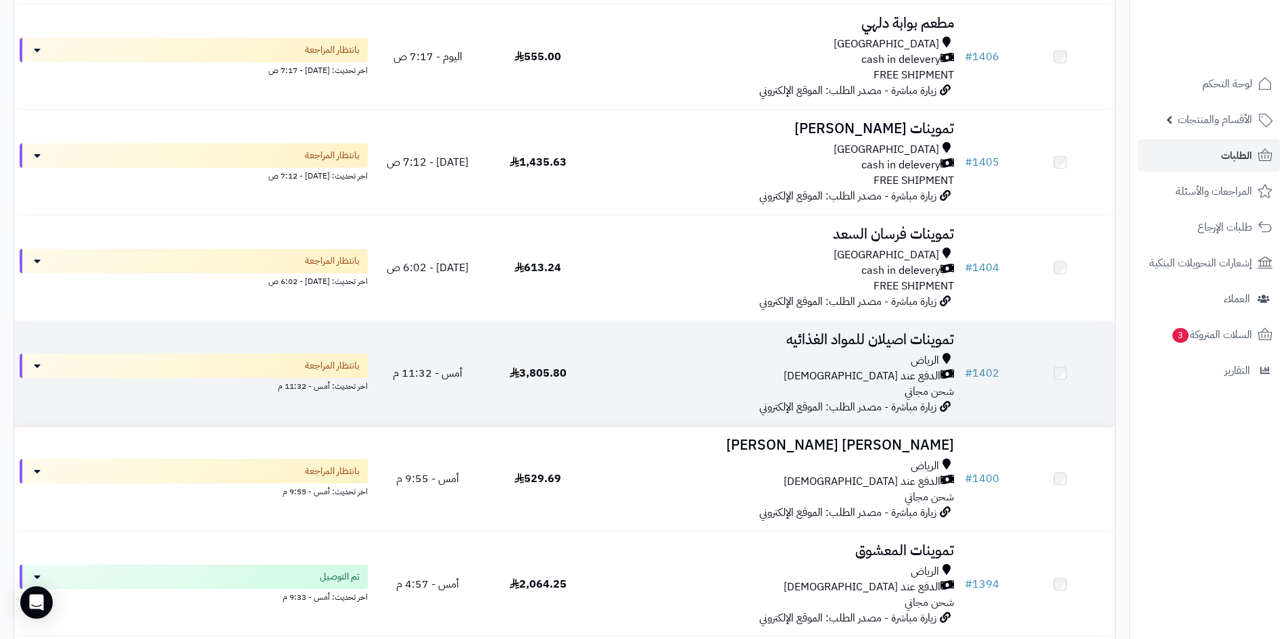
scroll to position [270, 0]
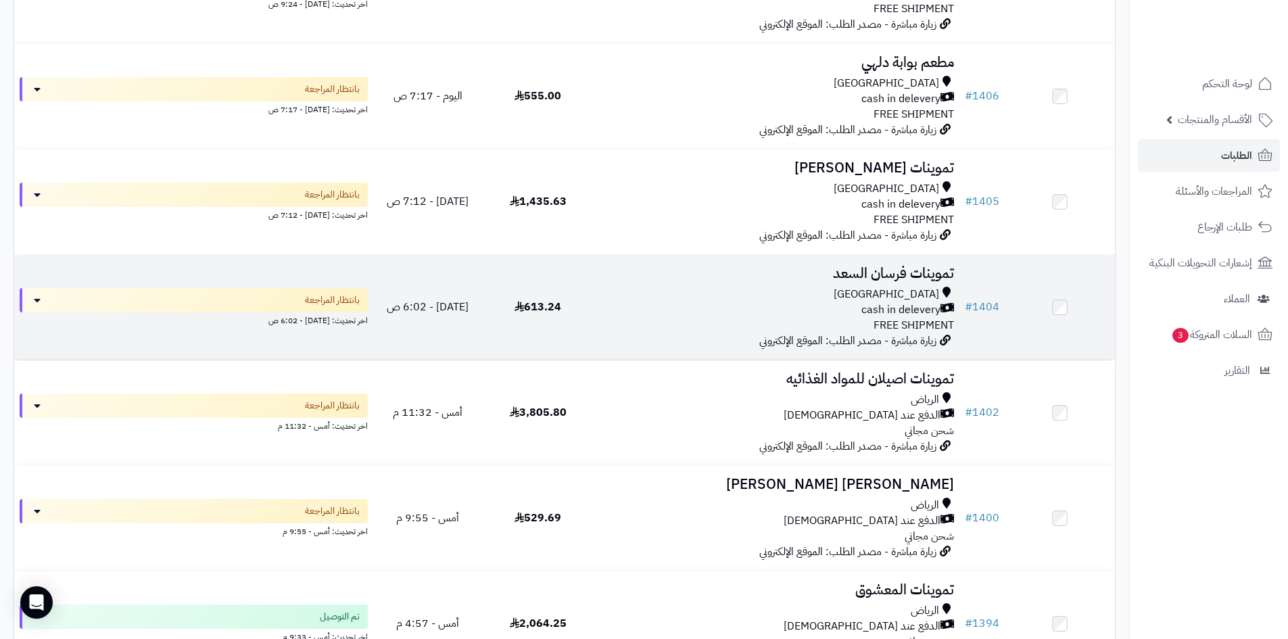
click at [700, 320] on div "Riyadh cash in delevery FREE SHIPMENT" at bounding box center [776, 310] width 356 height 47
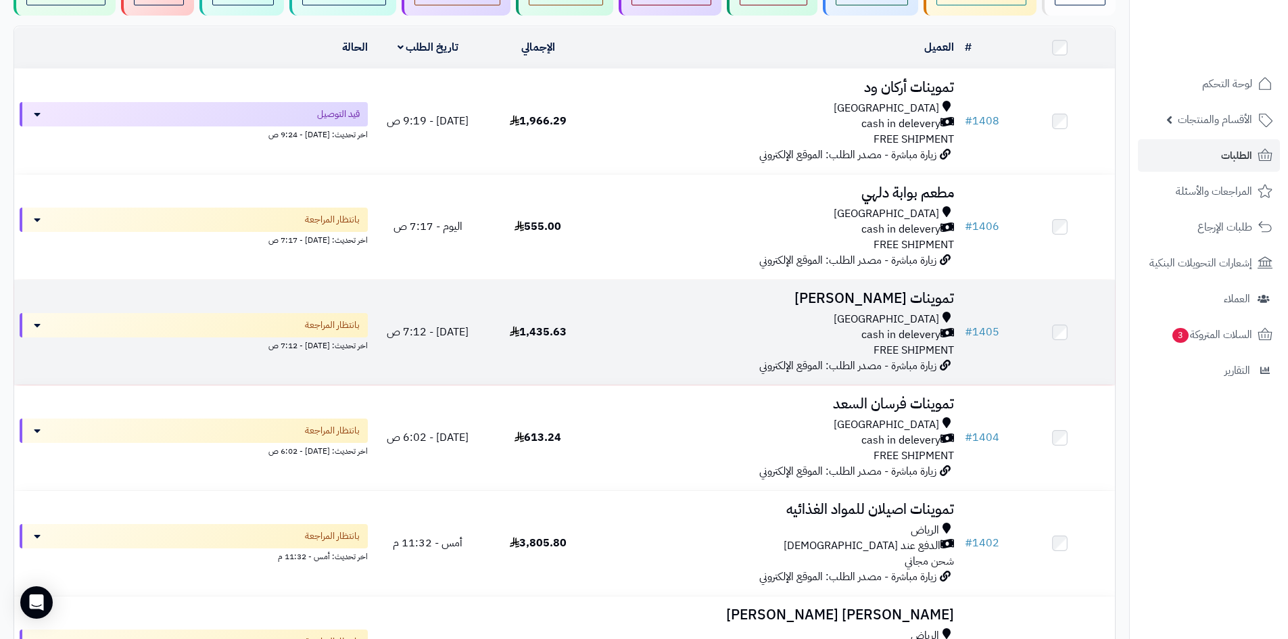
scroll to position [135, 0]
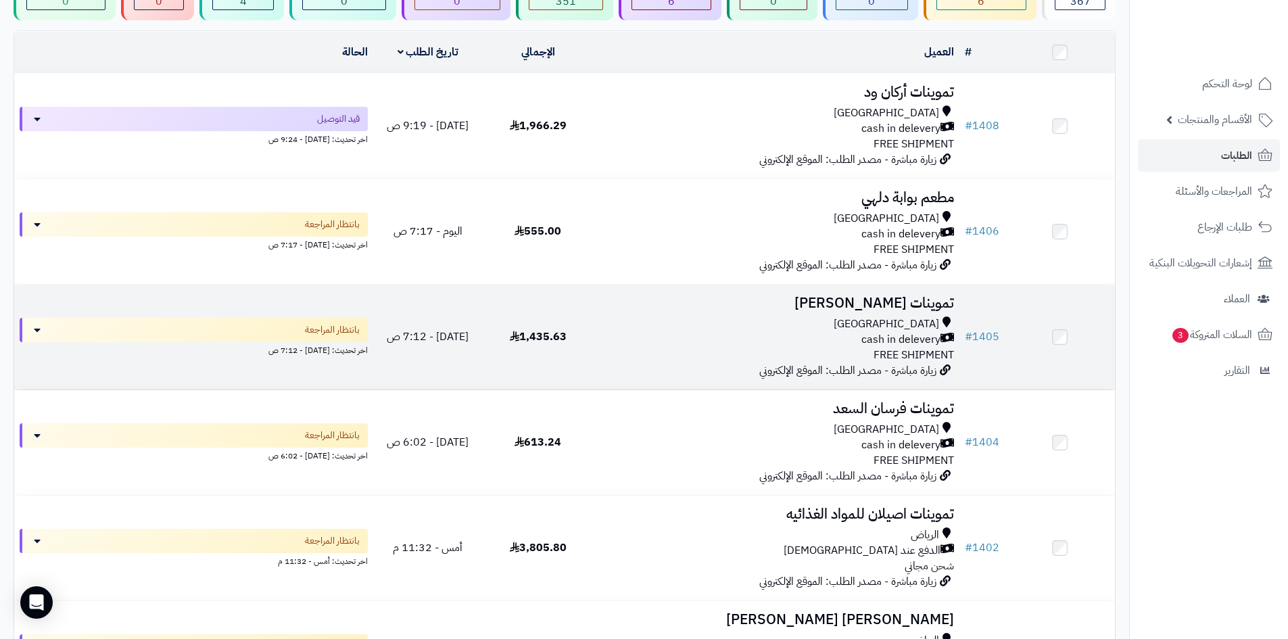
click at [618, 329] on div "Riyadh" at bounding box center [776, 324] width 356 height 16
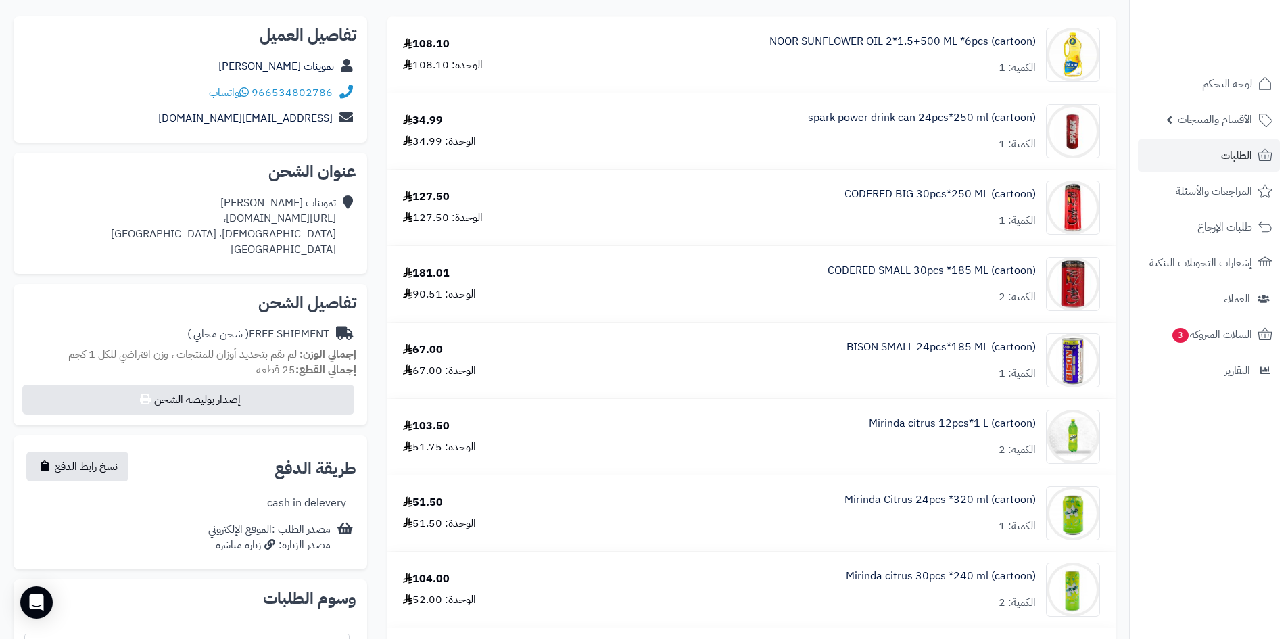
scroll to position [68, 0]
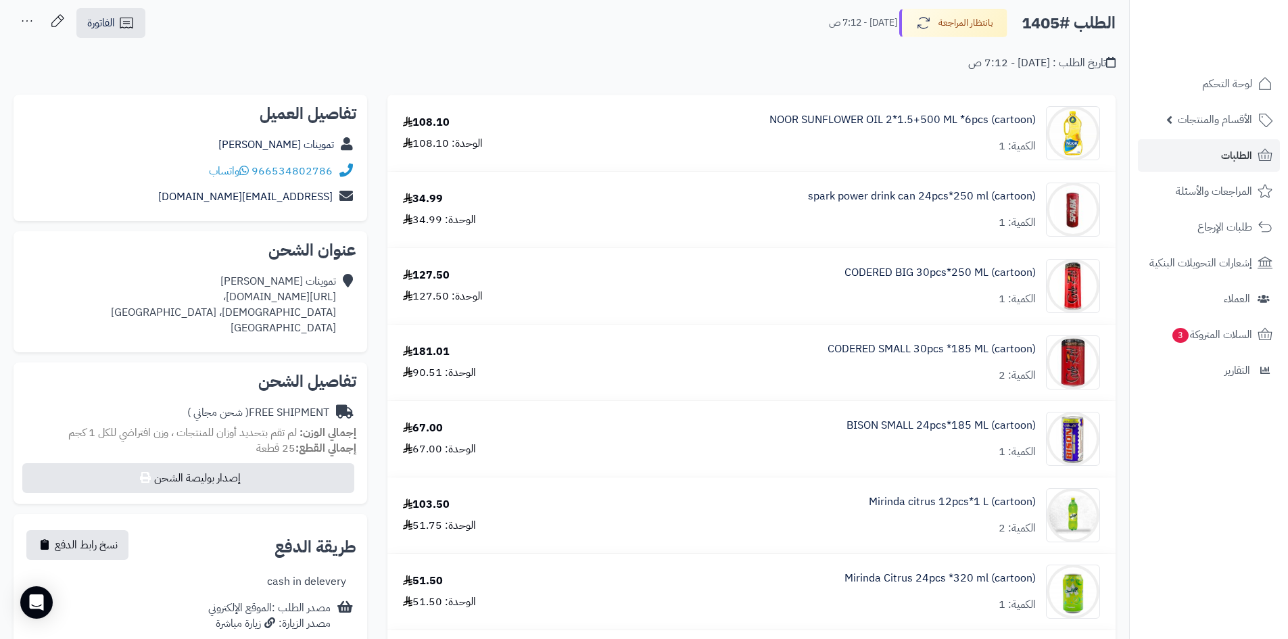
drag, startPoint x: 766, startPoint y: 116, endPoint x: 773, endPoint y: 130, distance: 15.7
click at [773, 130] on div "NOOR SUNFLOWER OIL 2*1.5+500 ML *6pcs (cartoon) الكمية: 1" at bounding box center [837, 133] width 546 height 54
drag, startPoint x: 761, startPoint y: 116, endPoint x: 932, endPoint y: 125, distance: 170.6
click at [932, 125] on div "NOOR SUNFLOWER OIL 2*1.5+500 ML *6pcs (cartoon) الكمية: 1" at bounding box center [837, 133] width 546 height 54
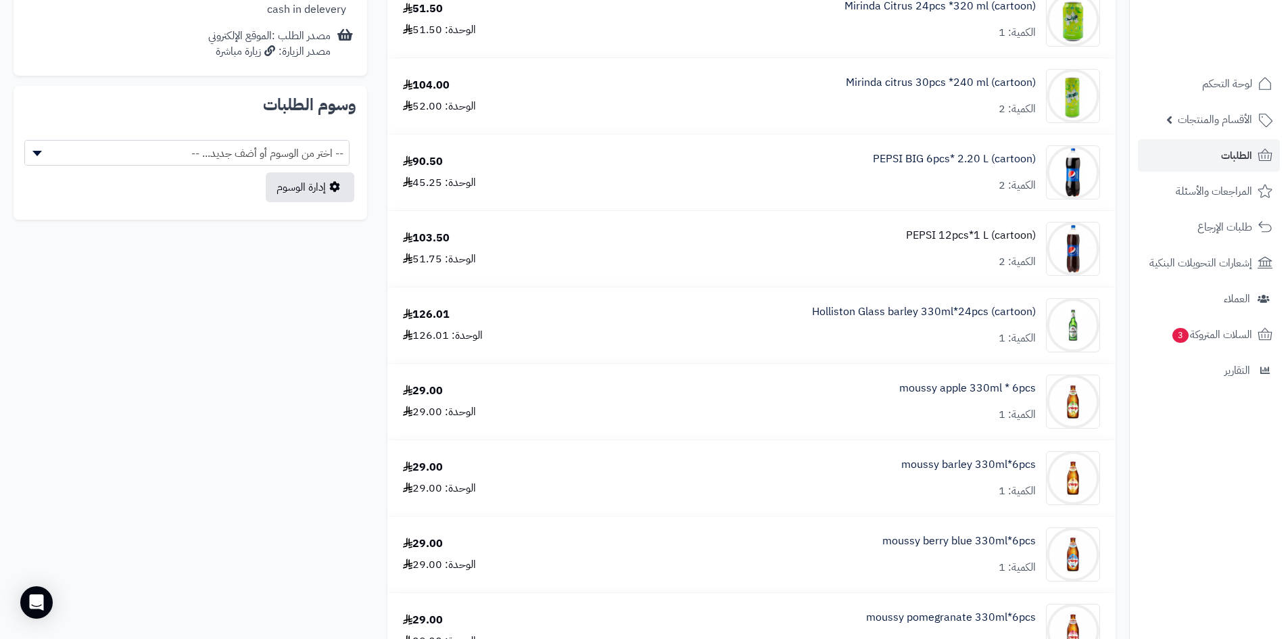
scroll to position [608, 0]
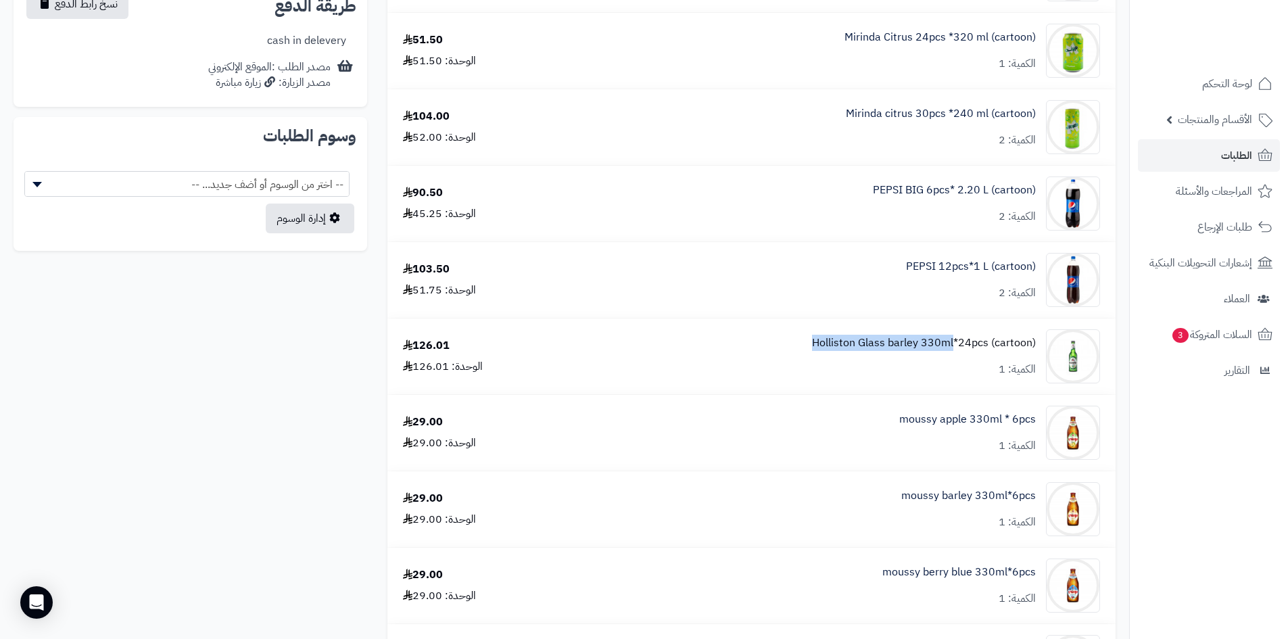
drag, startPoint x: 803, startPoint y: 340, endPoint x: 952, endPoint y: 341, distance: 149.4
click at [953, 341] on div "Holliston Glass barley 330ml*24pcs (cartoon) الكمية: 1" at bounding box center [837, 356] width 546 height 54
copy link "Holliston Glass barley 330ml"
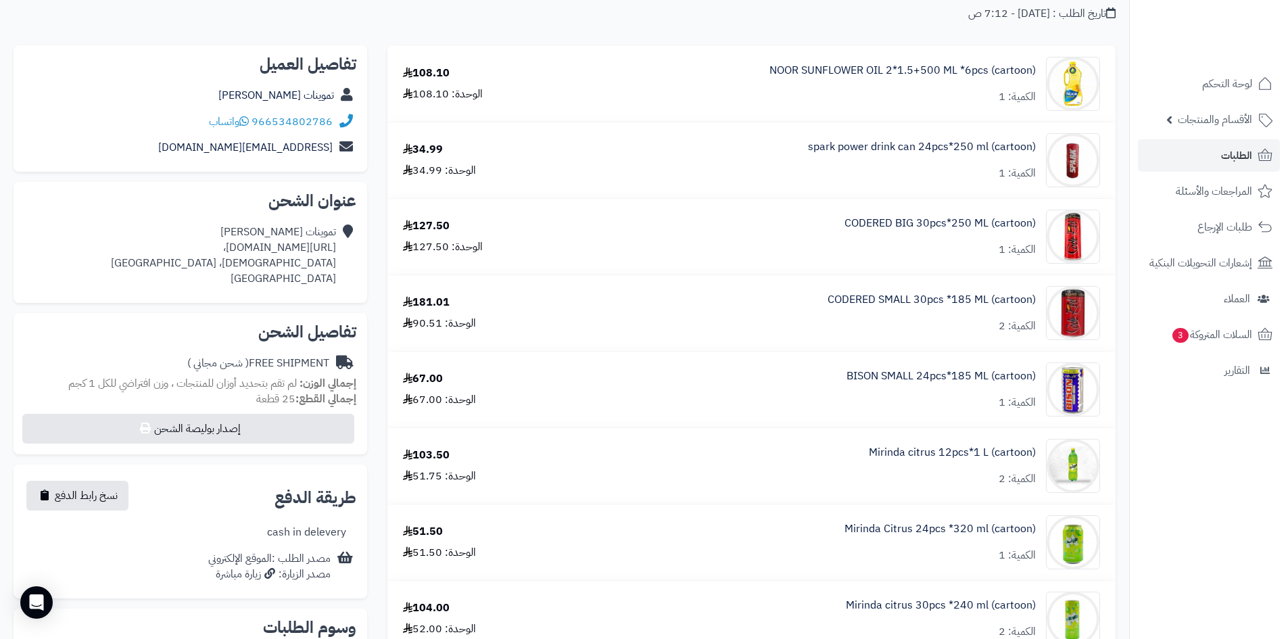
scroll to position [0, 0]
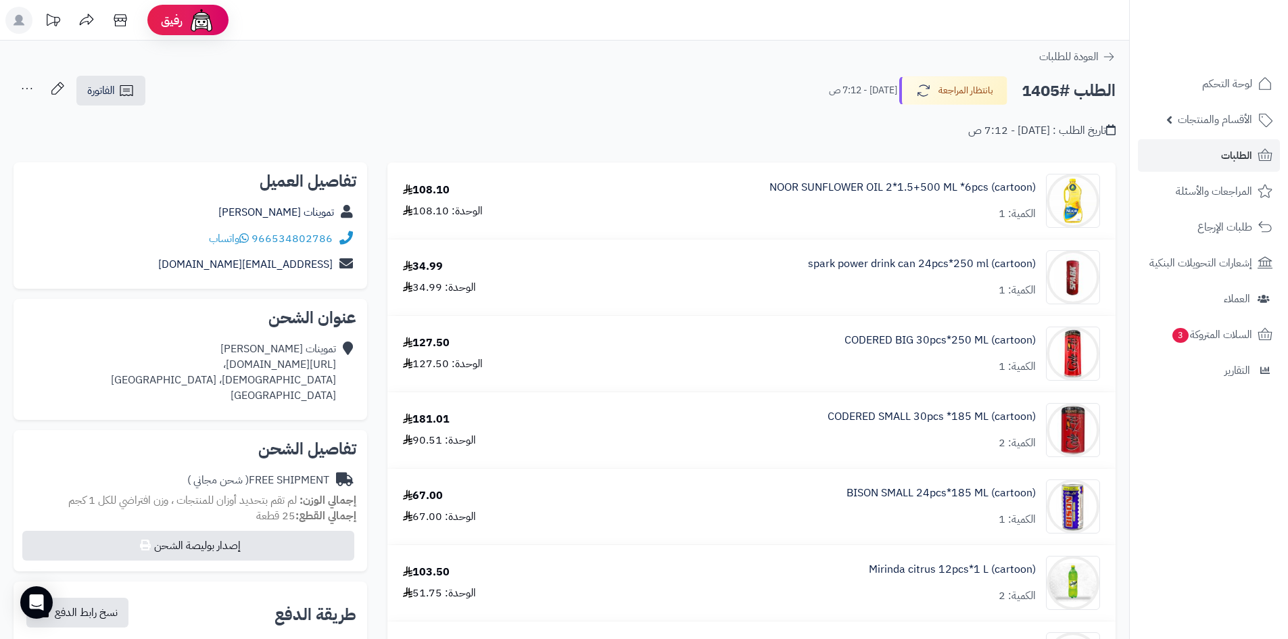
drag, startPoint x: 752, startPoint y: 176, endPoint x: 709, endPoint y: 196, distance: 47.2
click at [709, 196] on div "NOOR SUNFLOWER OIL 2*1.5+500 ML *6pcs (cartoon) الكمية: 1" at bounding box center [837, 201] width 546 height 54
click at [831, 181] on link "NOOR SUNFLOWER OIL 2*1.5+500 ML *6pcs (cartoon)" at bounding box center [902, 188] width 266 height 16
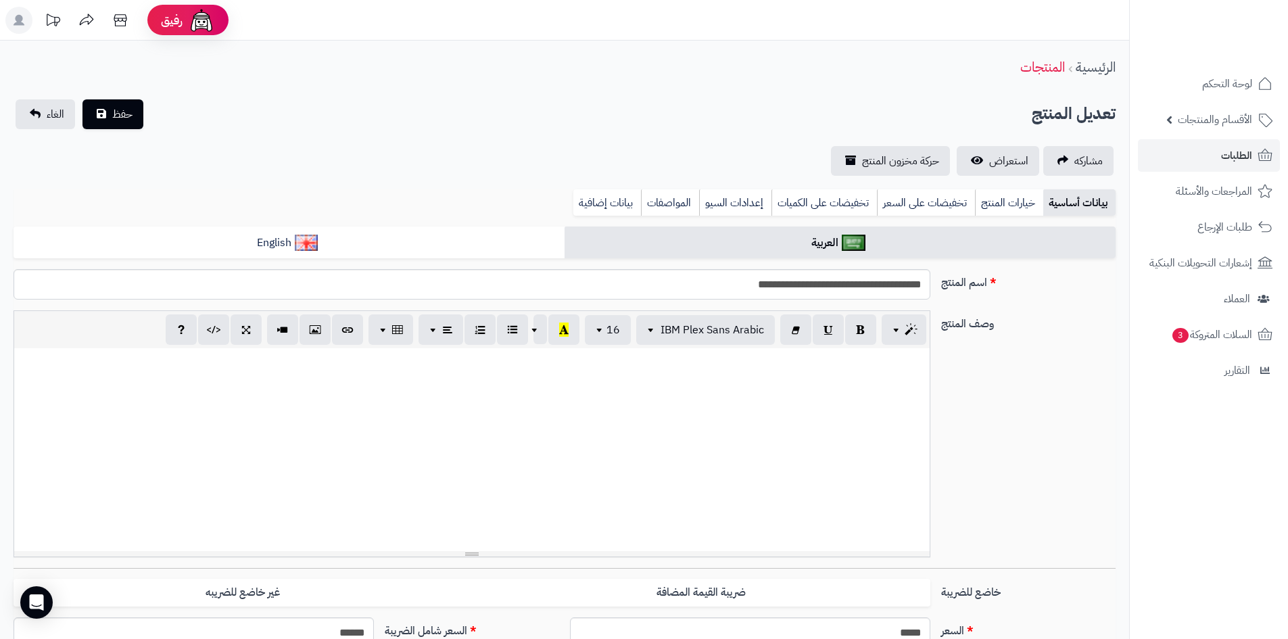
scroll to position [598, 0]
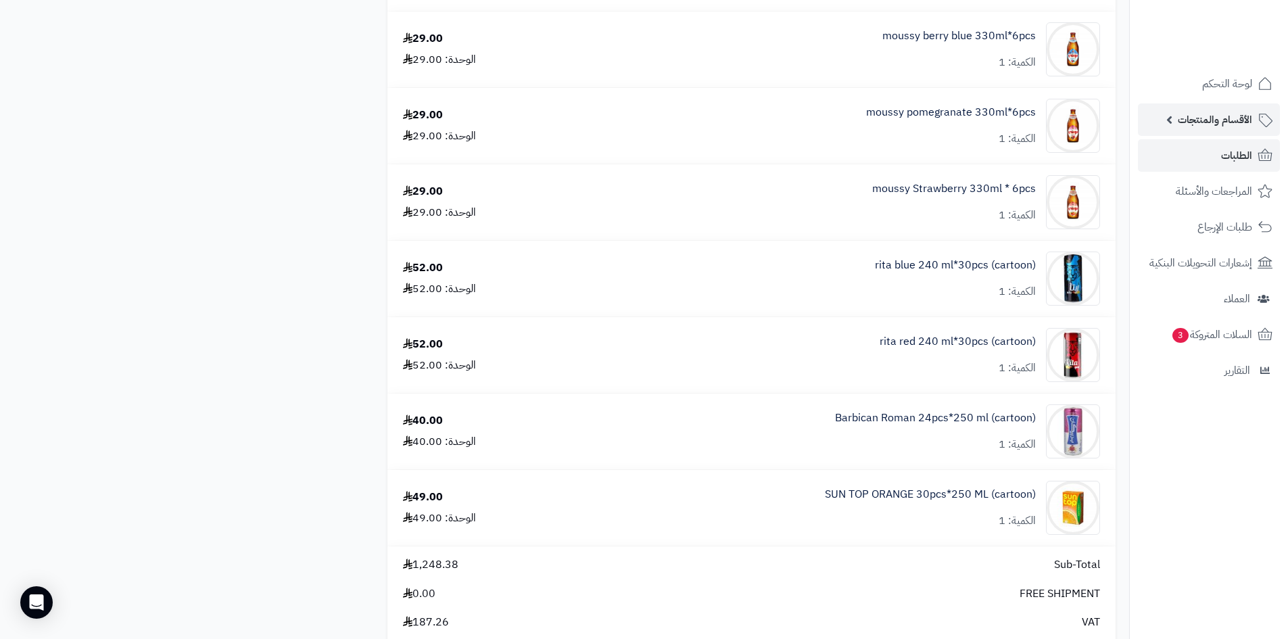
scroll to position [1014, 0]
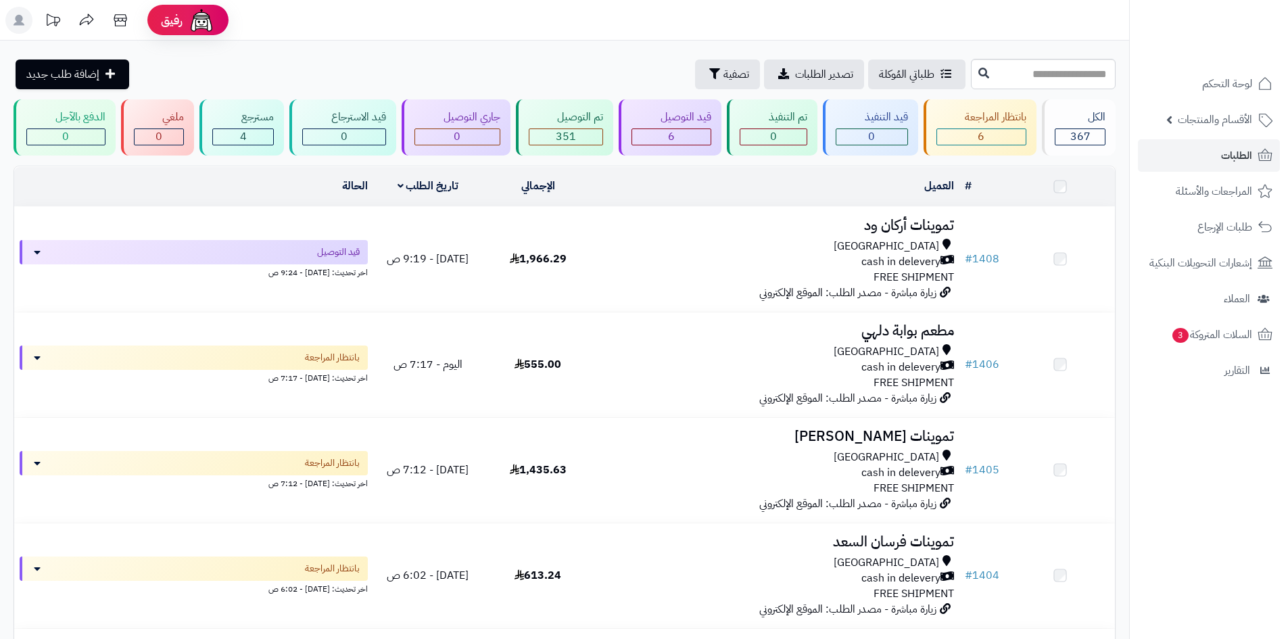
scroll to position [135, 0]
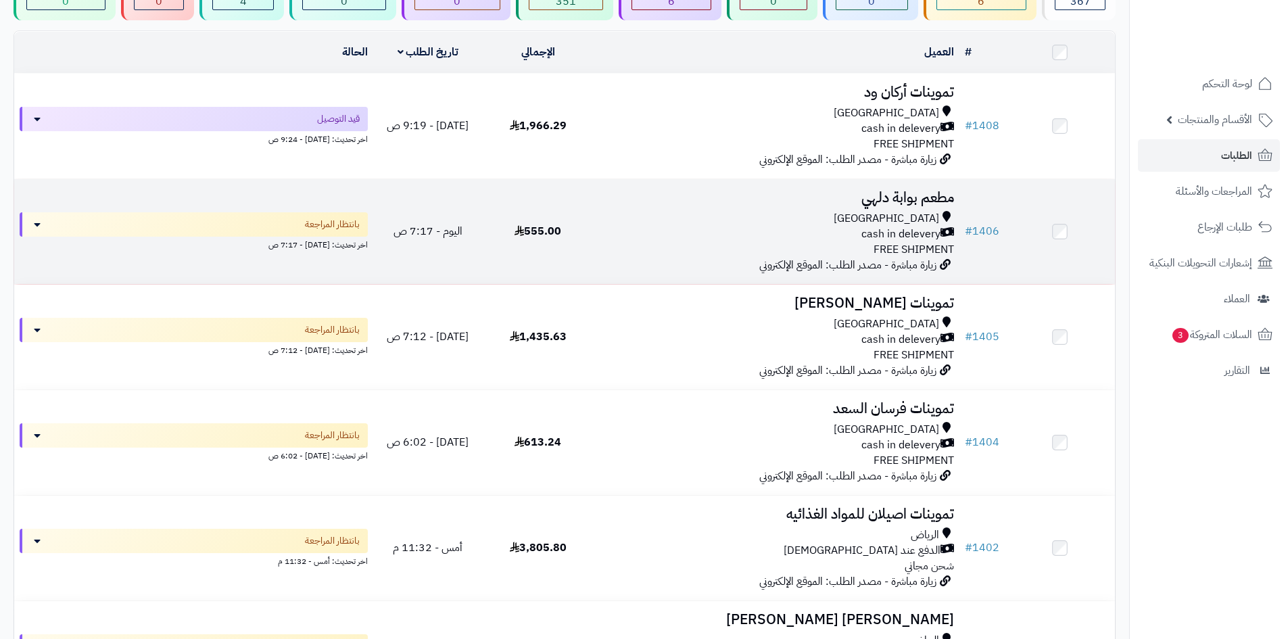
click at [594, 243] on td "مطعم بوابة دلهي [GEOGRAPHIC_DATA] cash in delevery FREE SHIPMENT زيارة مباشرة -…" at bounding box center [776, 231] width 366 height 105
click at [610, 229] on div "cash in delevery" at bounding box center [776, 234] width 356 height 16
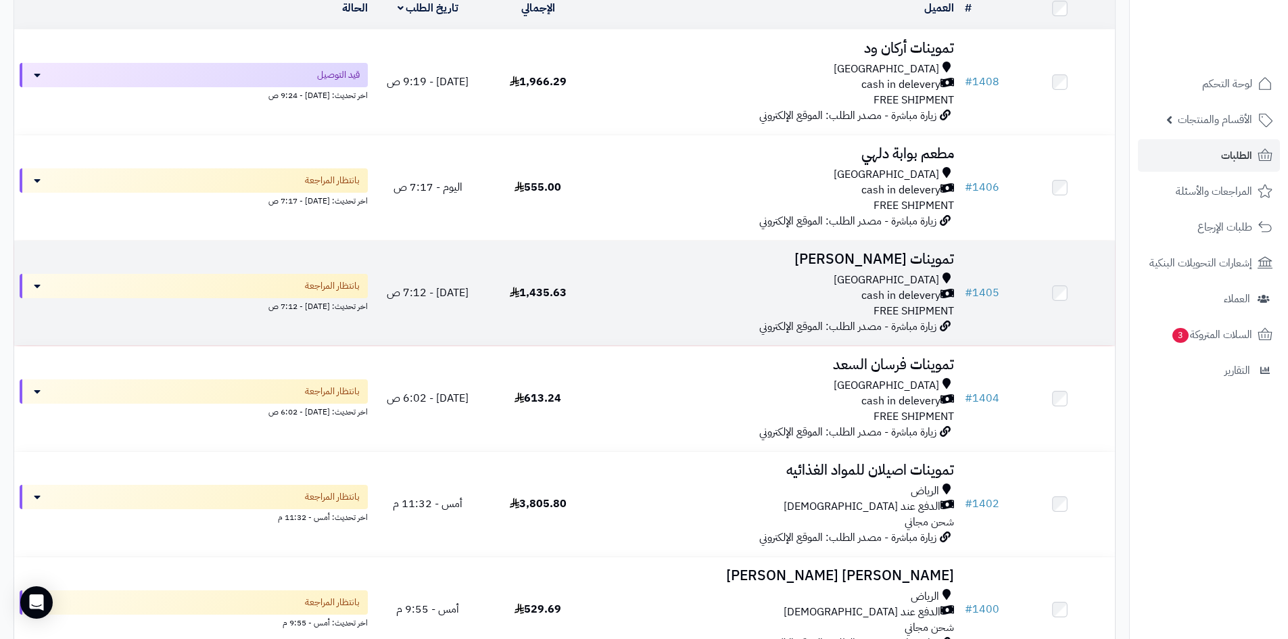
scroll to position [203, 0]
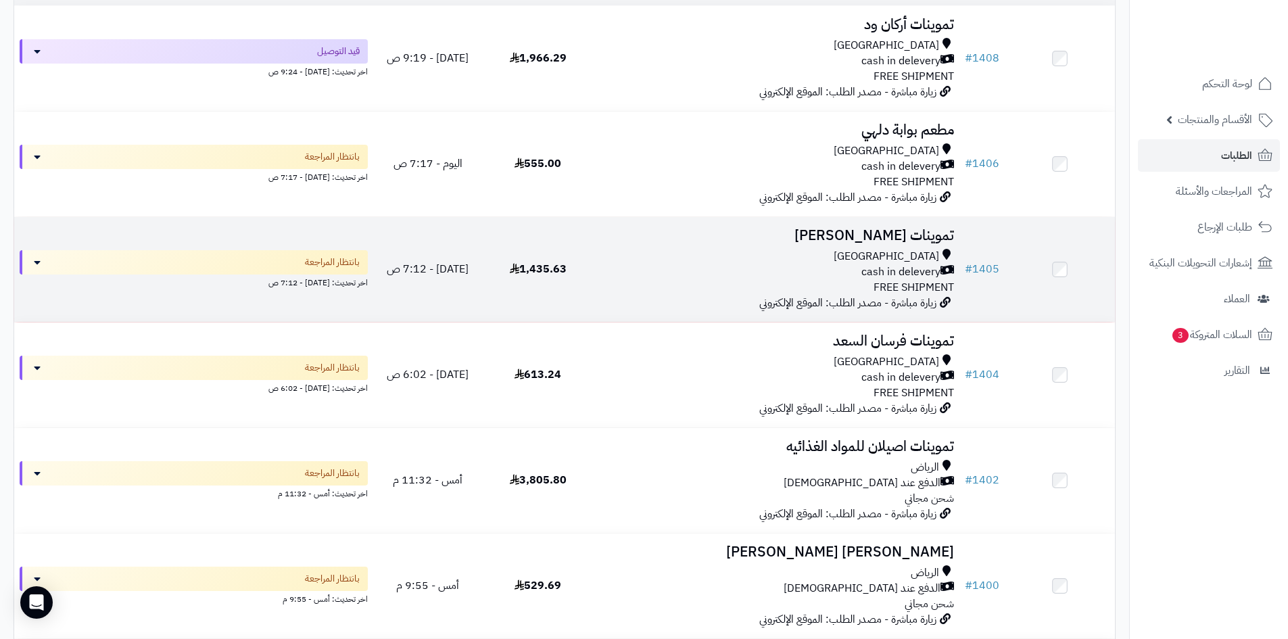
click at [671, 254] on div "[GEOGRAPHIC_DATA]" at bounding box center [776, 257] width 356 height 16
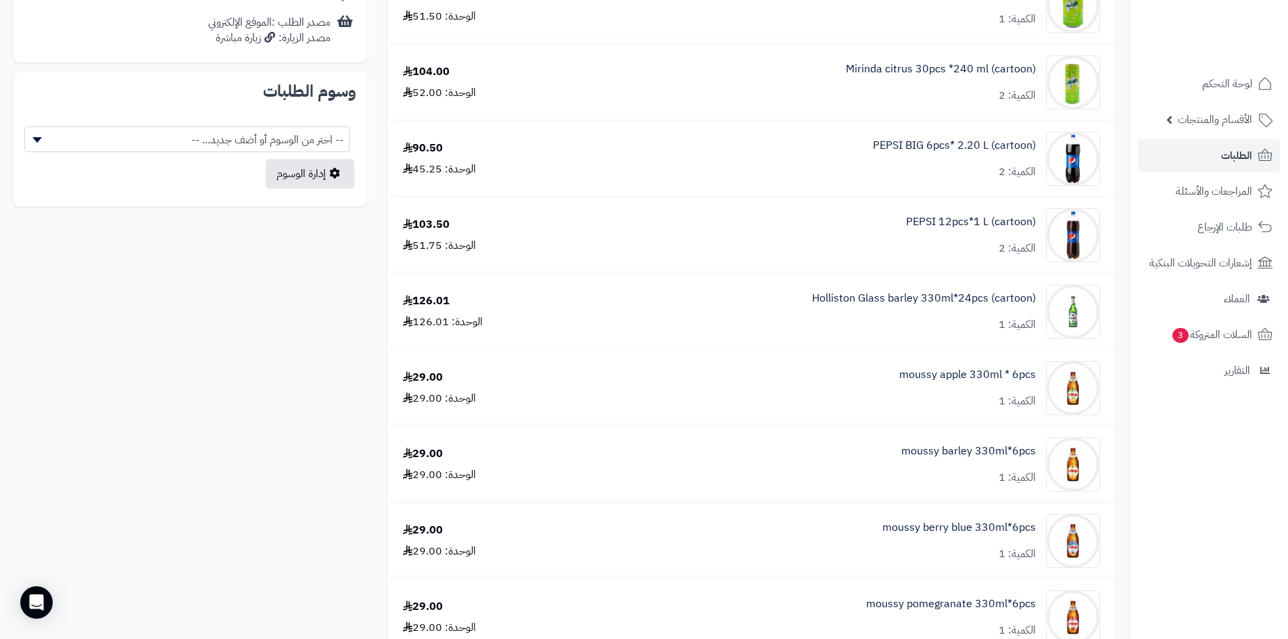
scroll to position [473, 0]
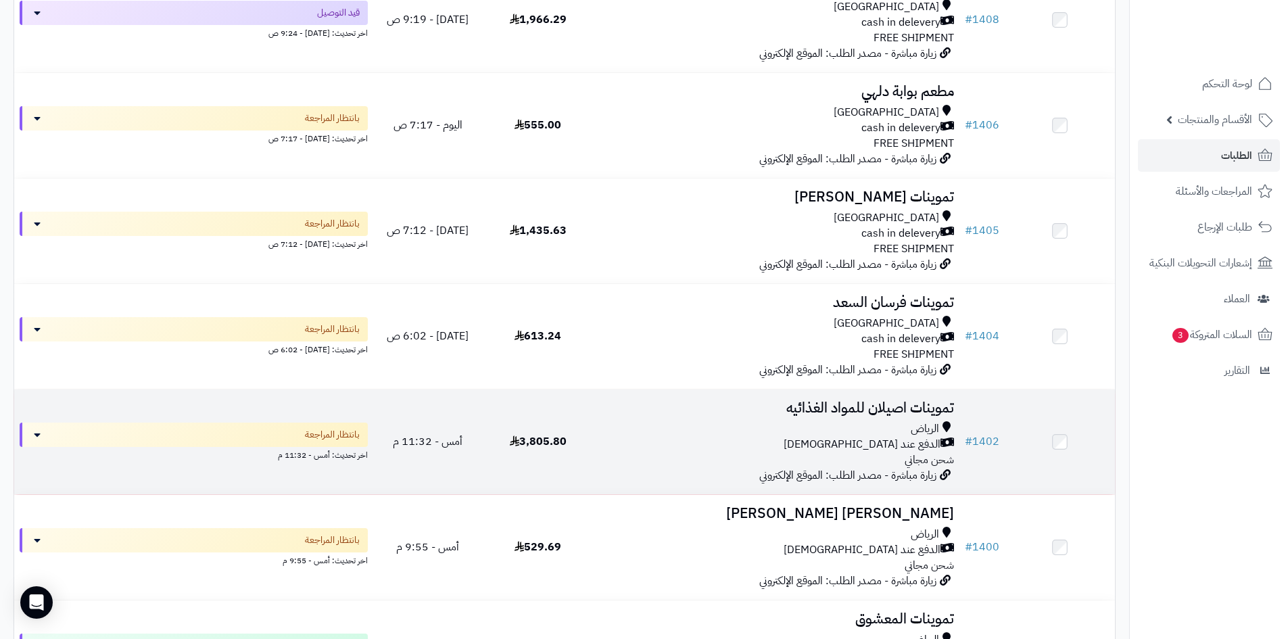
scroll to position [324, 0]
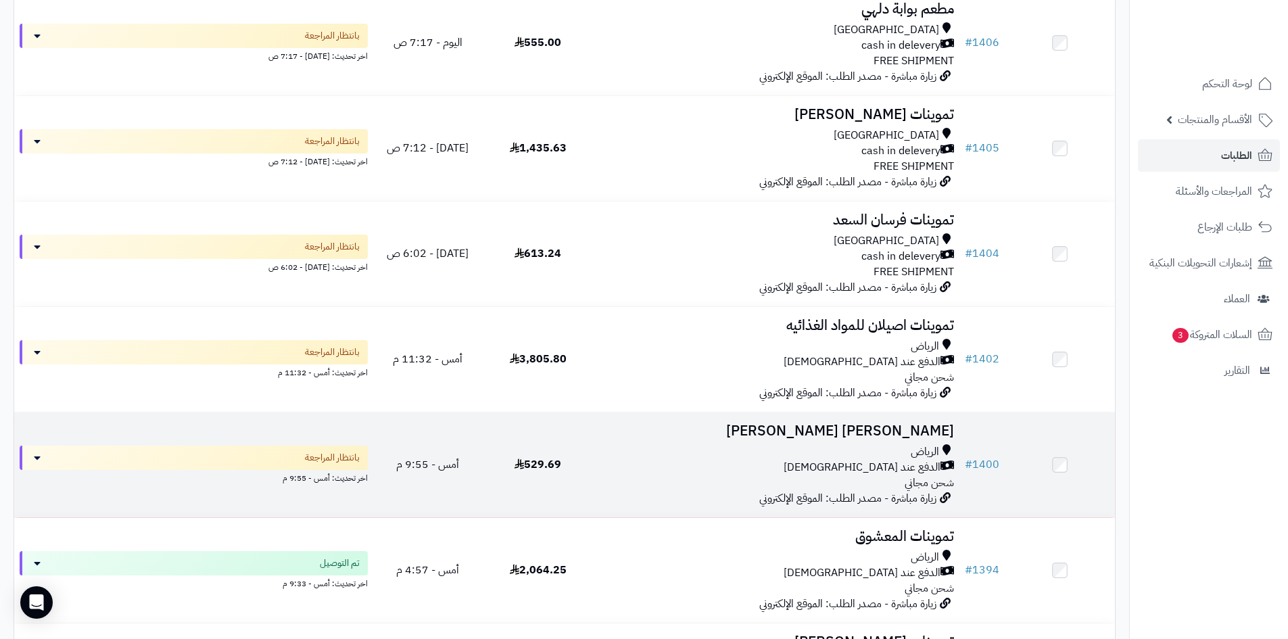
click at [649, 467] on div "الدفع عند الاستلام" at bounding box center [776, 468] width 356 height 16
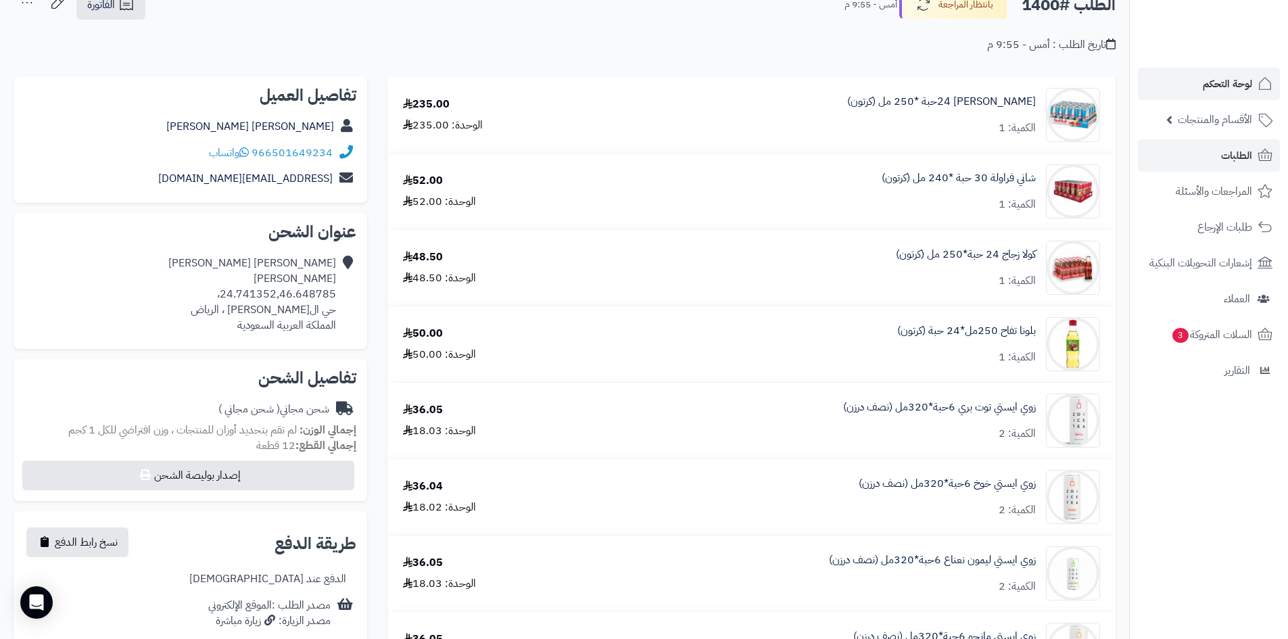
scroll to position [68, 0]
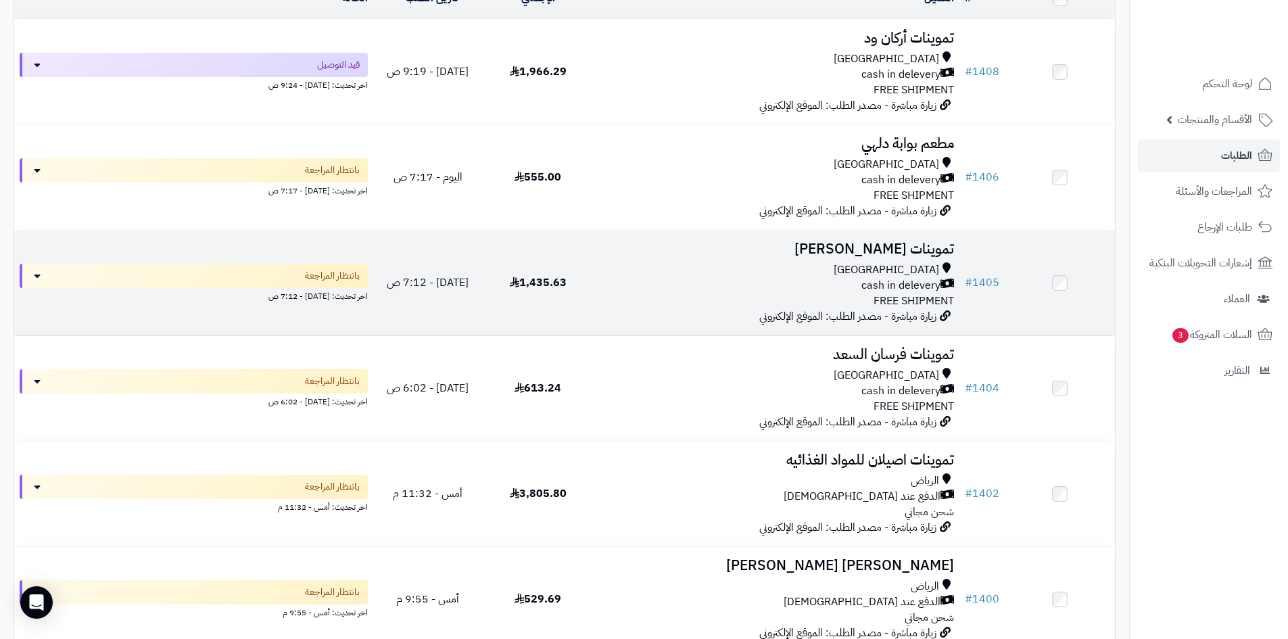
scroll to position [189, 0]
click at [543, 287] on span "1,435.63" at bounding box center [538, 283] width 57 height 16
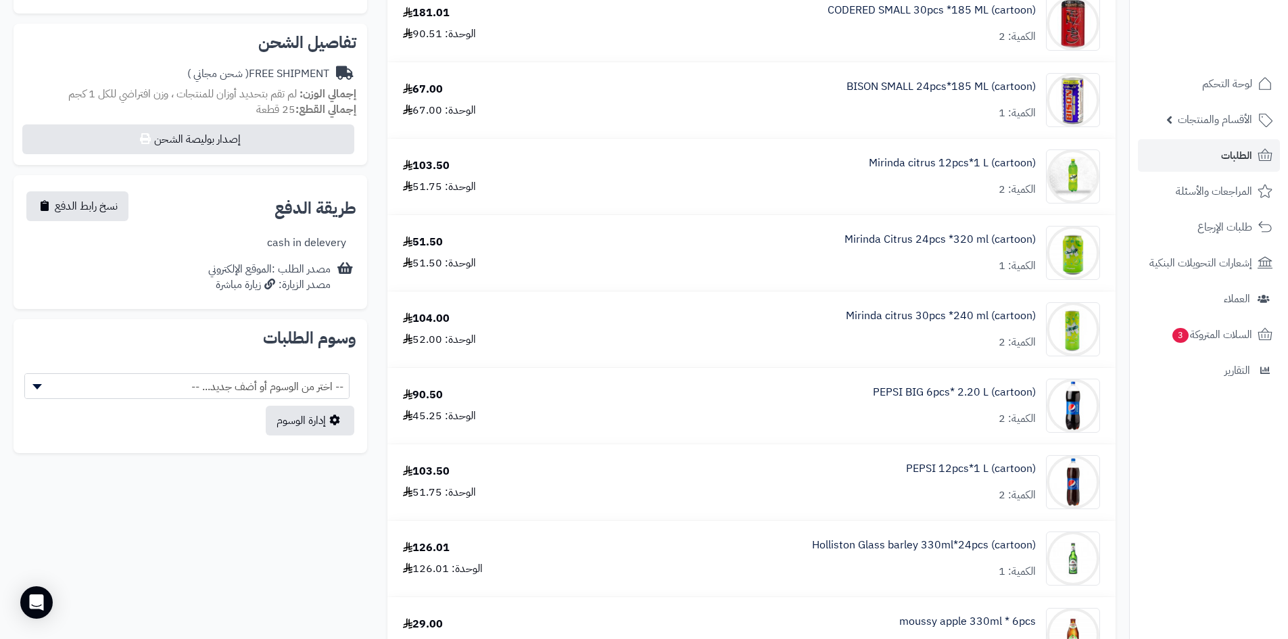
scroll to position [203, 0]
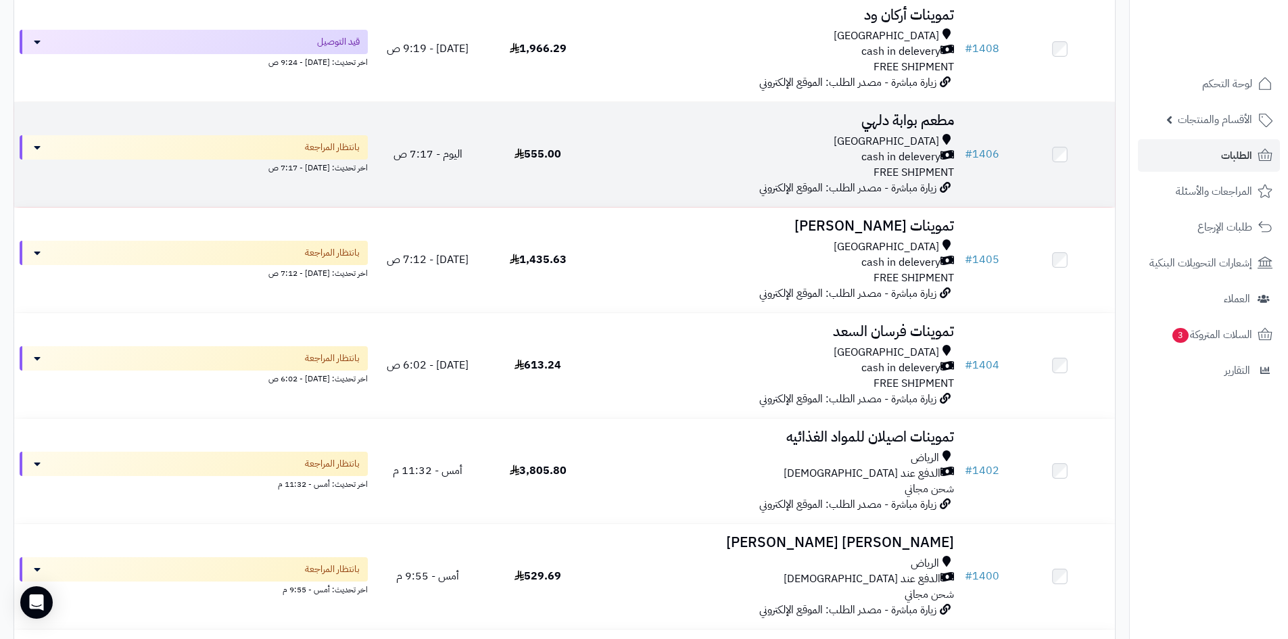
scroll to position [189, 0]
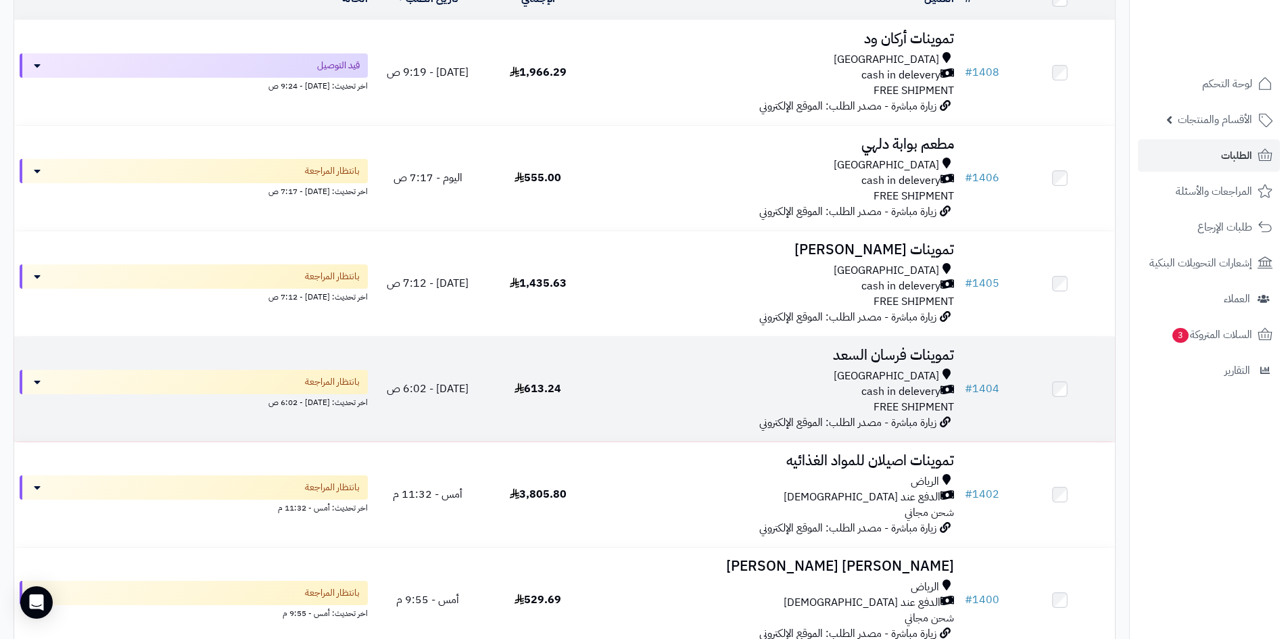
click at [811, 391] on div "cash in delevery" at bounding box center [776, 392] width 356 height 16
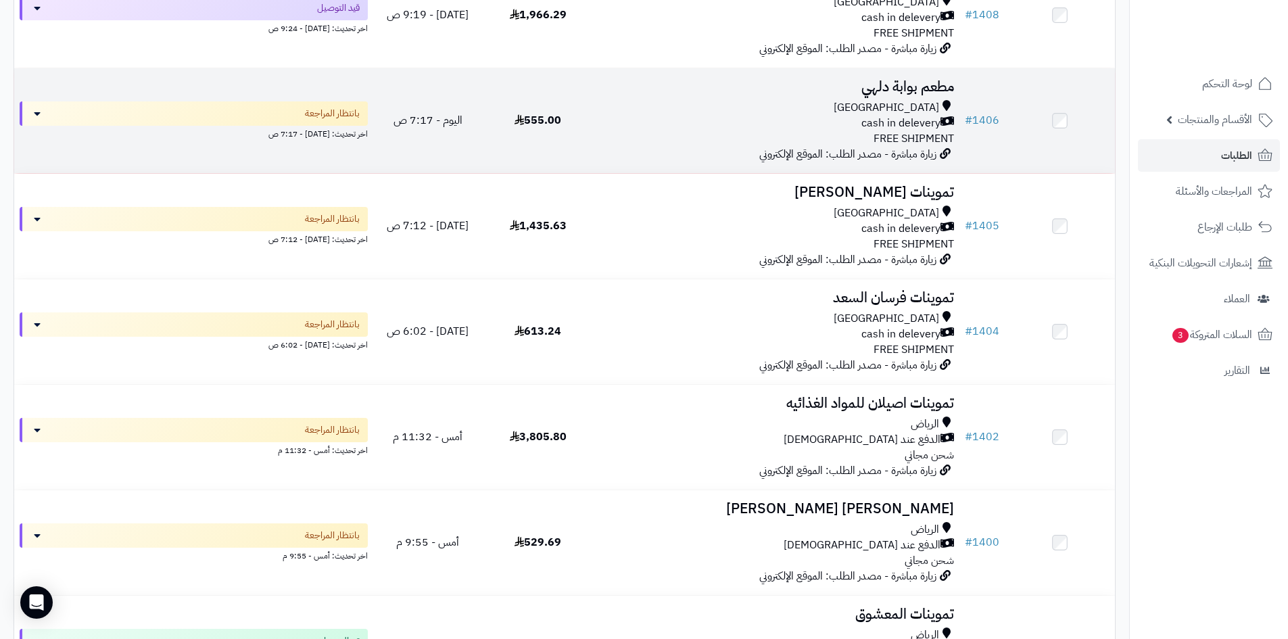
scroll to position [324, 0]
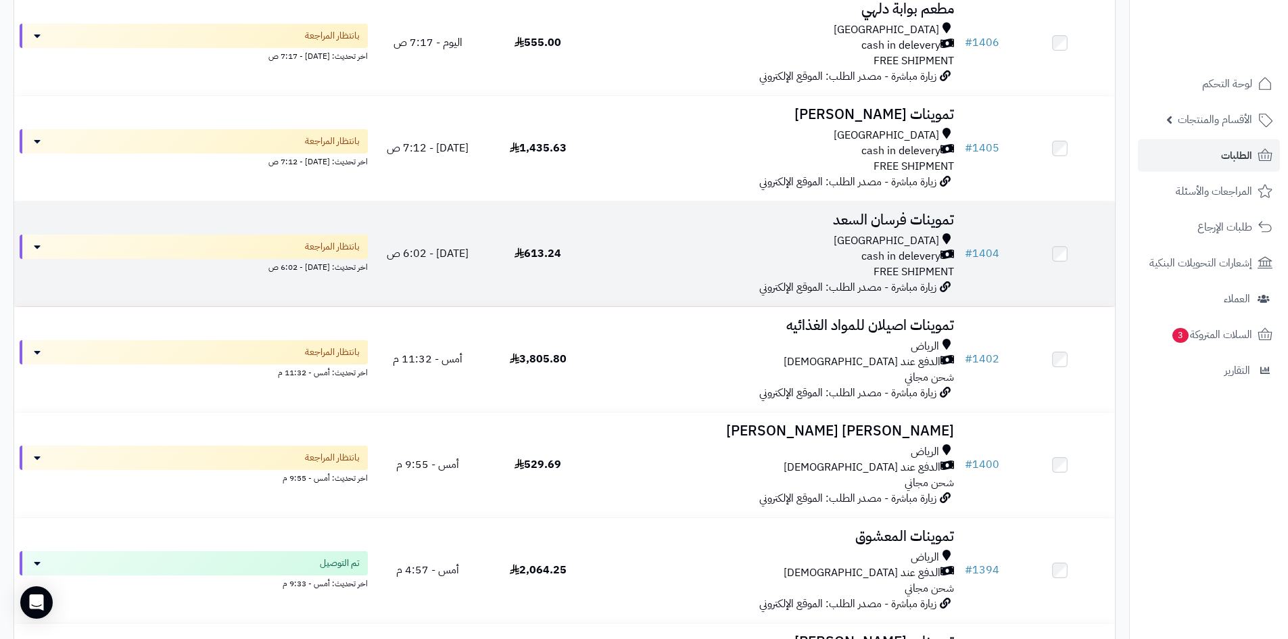
click at [623, 270] on div "Riyadh cash in delevery FREE SHIPMENT" at bounding box center [776, 256] width 356 height 47
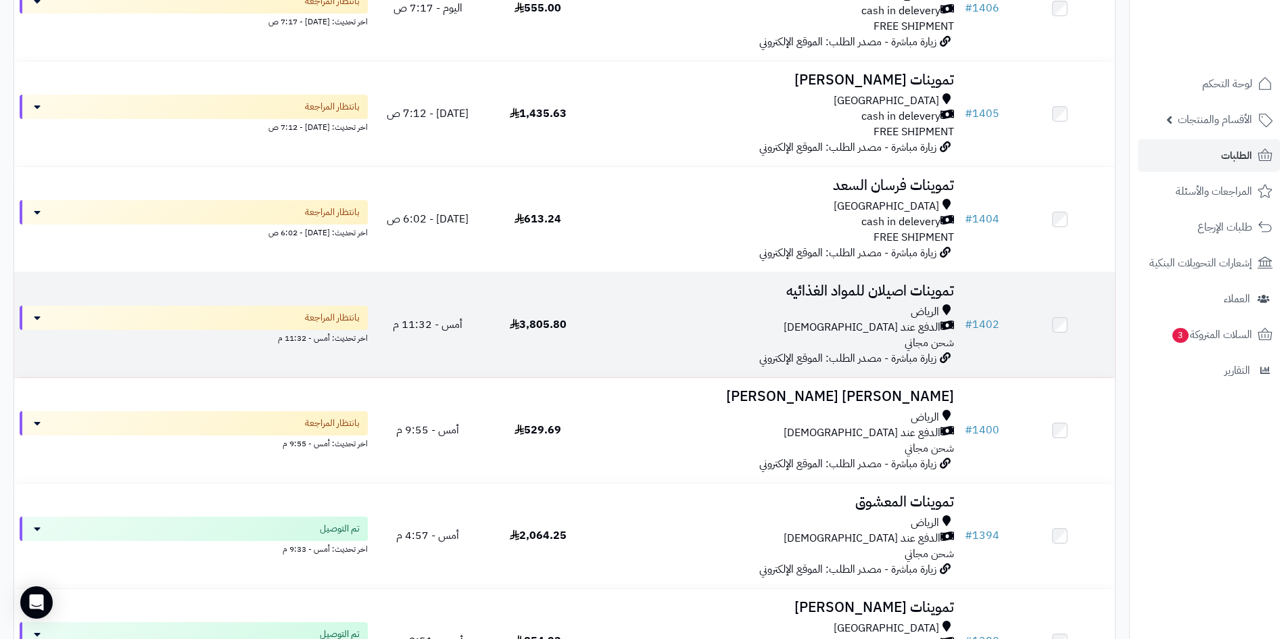
scroll to position [391, 0]
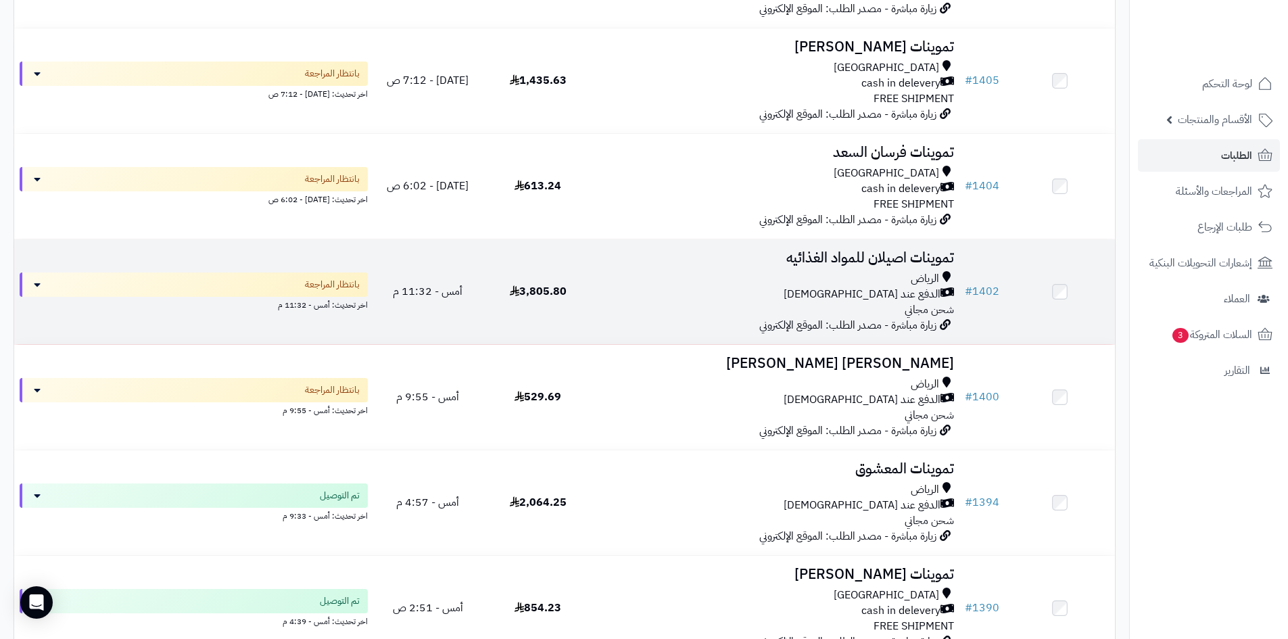
click at [667, 315] on td "تموينات اصيلان للمواد الغذائيه [PERSON_NAME] عند الاستلام شحن مجاني زيارة مباشر…" at bounding box center [776, 291] width 366 height 105
click at [702, 287] on div "الدفع عند [DEMOGRAPHIC_DATA]" at bounding box center [776, 295] width 356 height 16
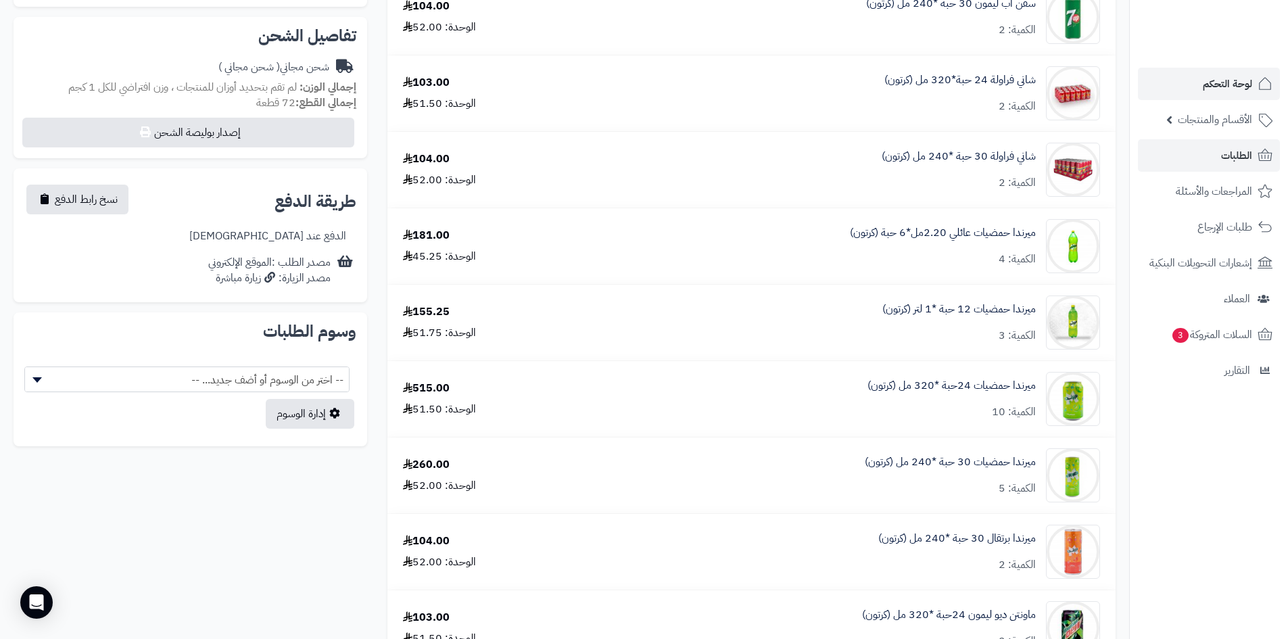
scroll to position [203, 0]
